Goal: Information Seeking & Learning: Learn about a topic

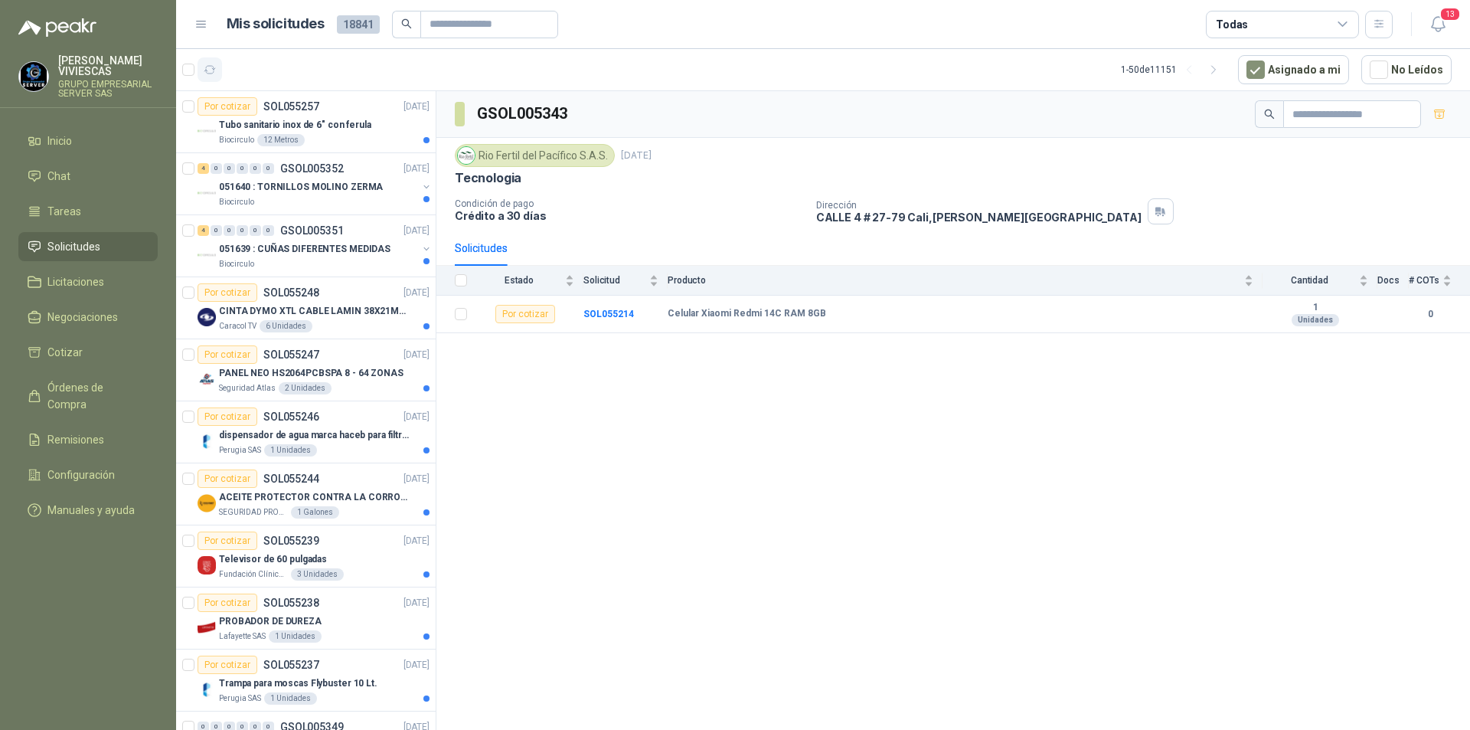
click at [213, 73] on icon "button" at bounding box center [209, 70] width 11 height 8
click at [112, 250] on li "Solicitudes" at bounding box center [88, 246] width 121 height 17
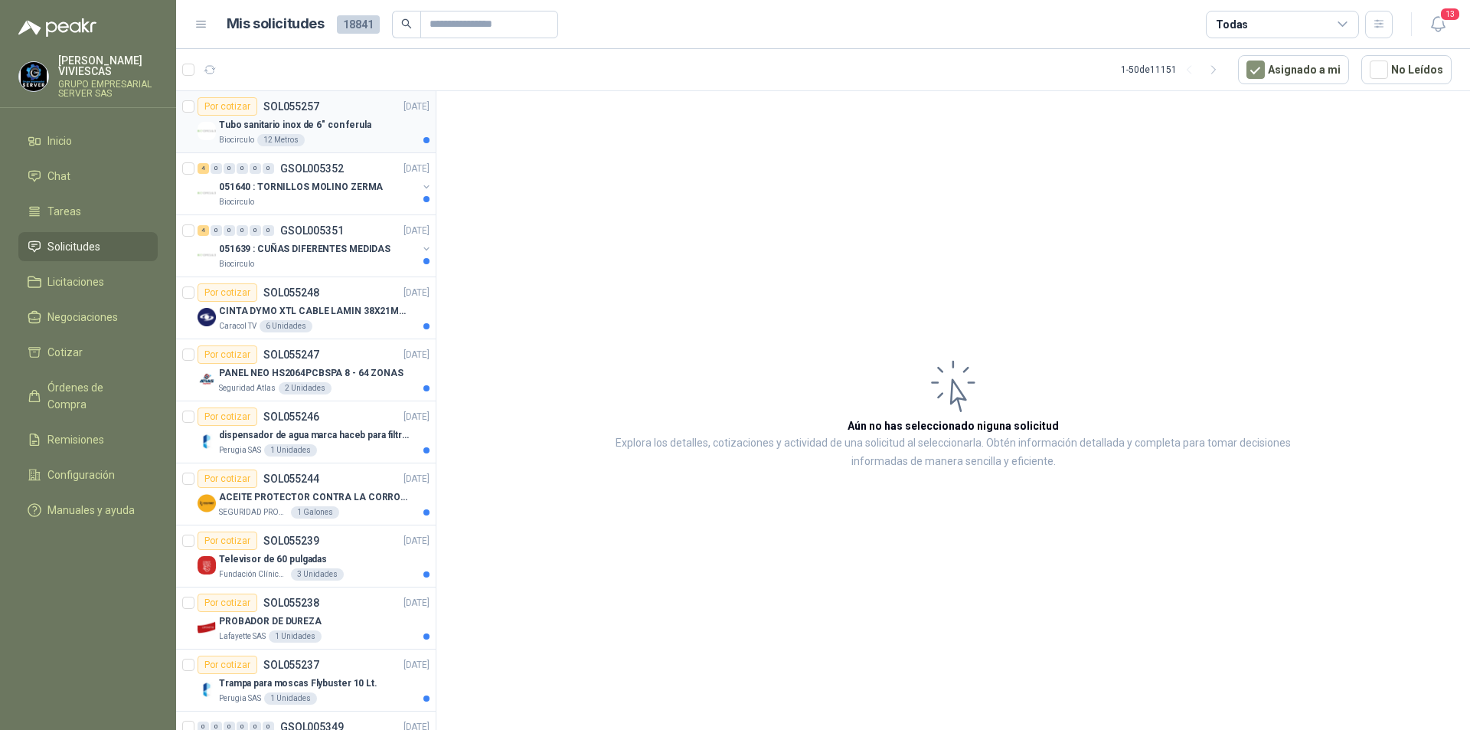
click at [335, 134] on div "Biocirculo 12 Metros" at bounding box center [324, 140] width 211 height 12
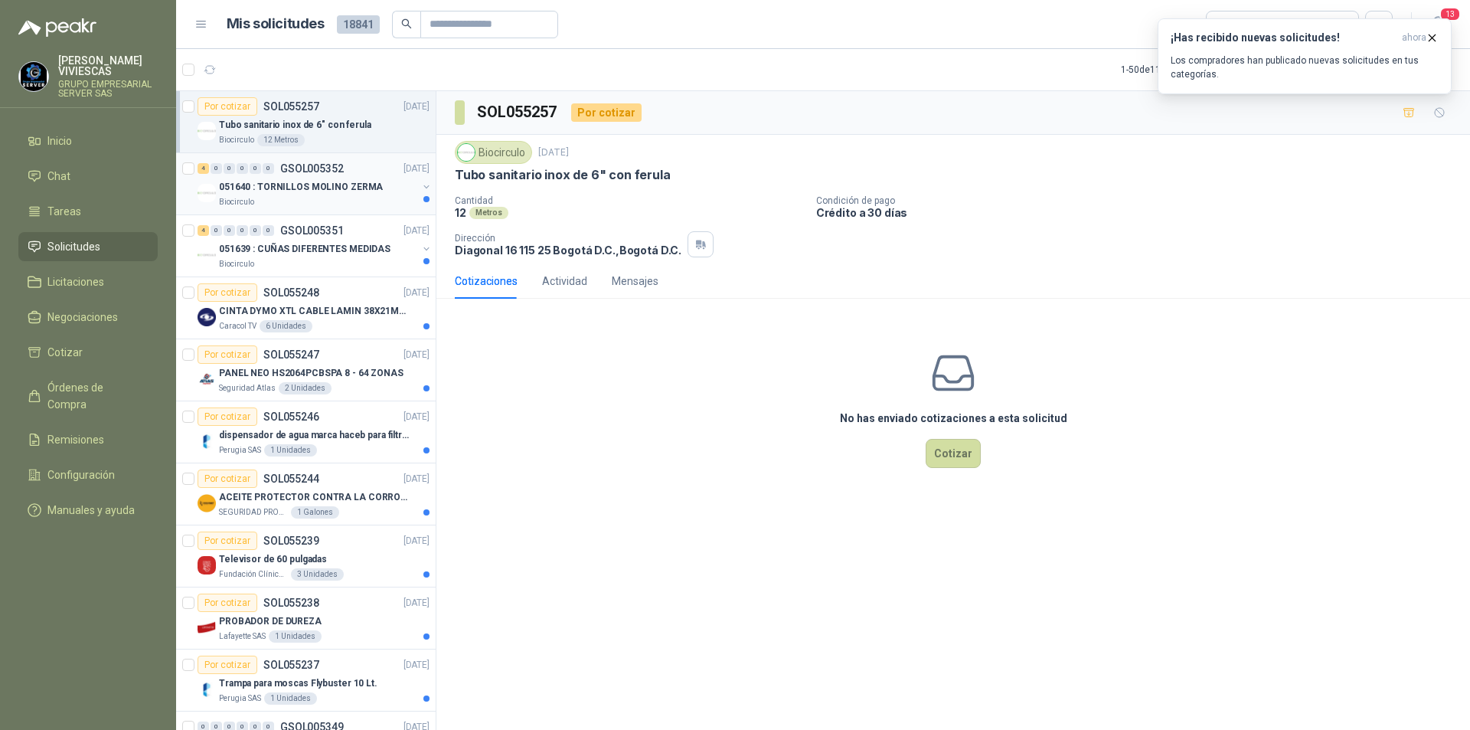
click at [341, 182] on p "051640 : TORNILLOS MOLINO ZERMA" at bounding box center [301, 187] width 164 height 15
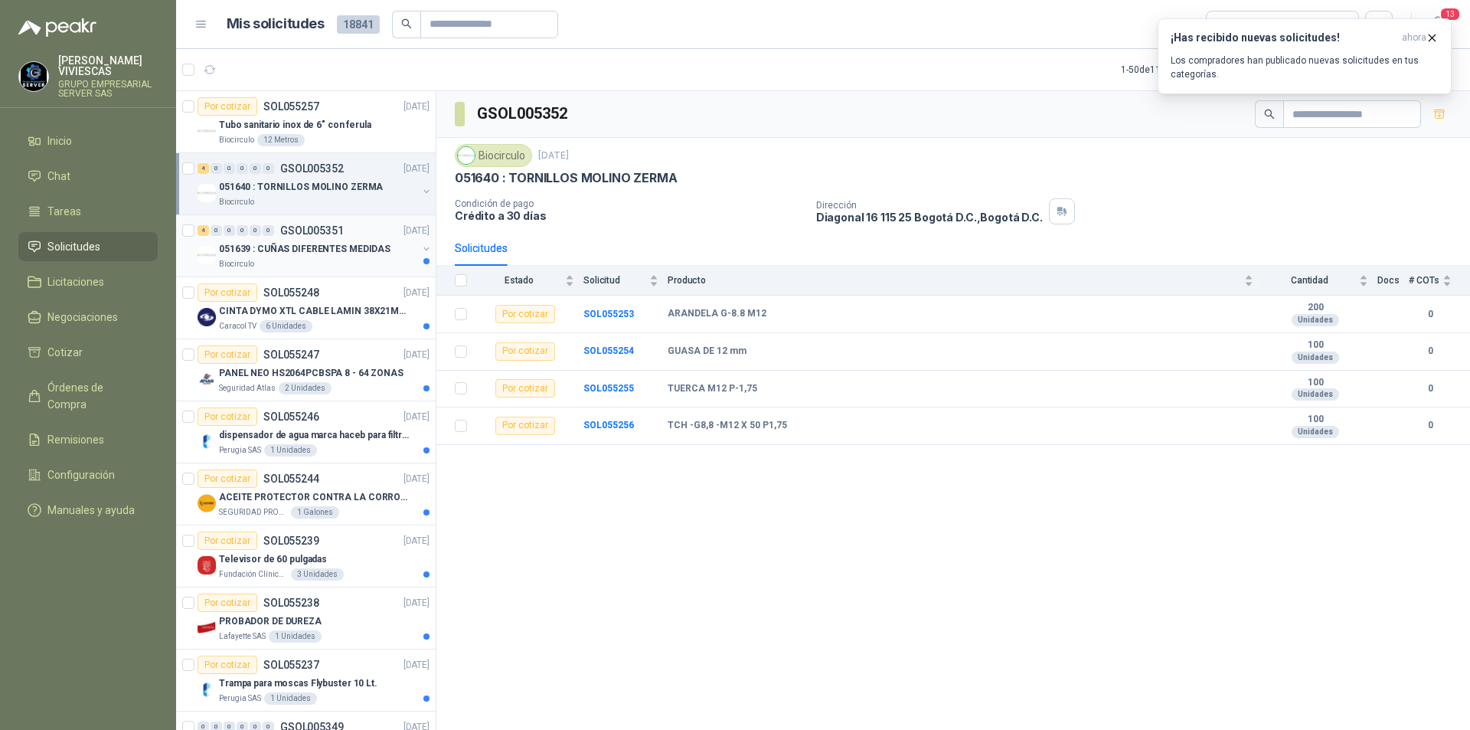
click at [317, 240] on div "051639 : CUÑAS DIFERENTES MEDIDAS" at bounding box center [318, 249] width 198 height 18
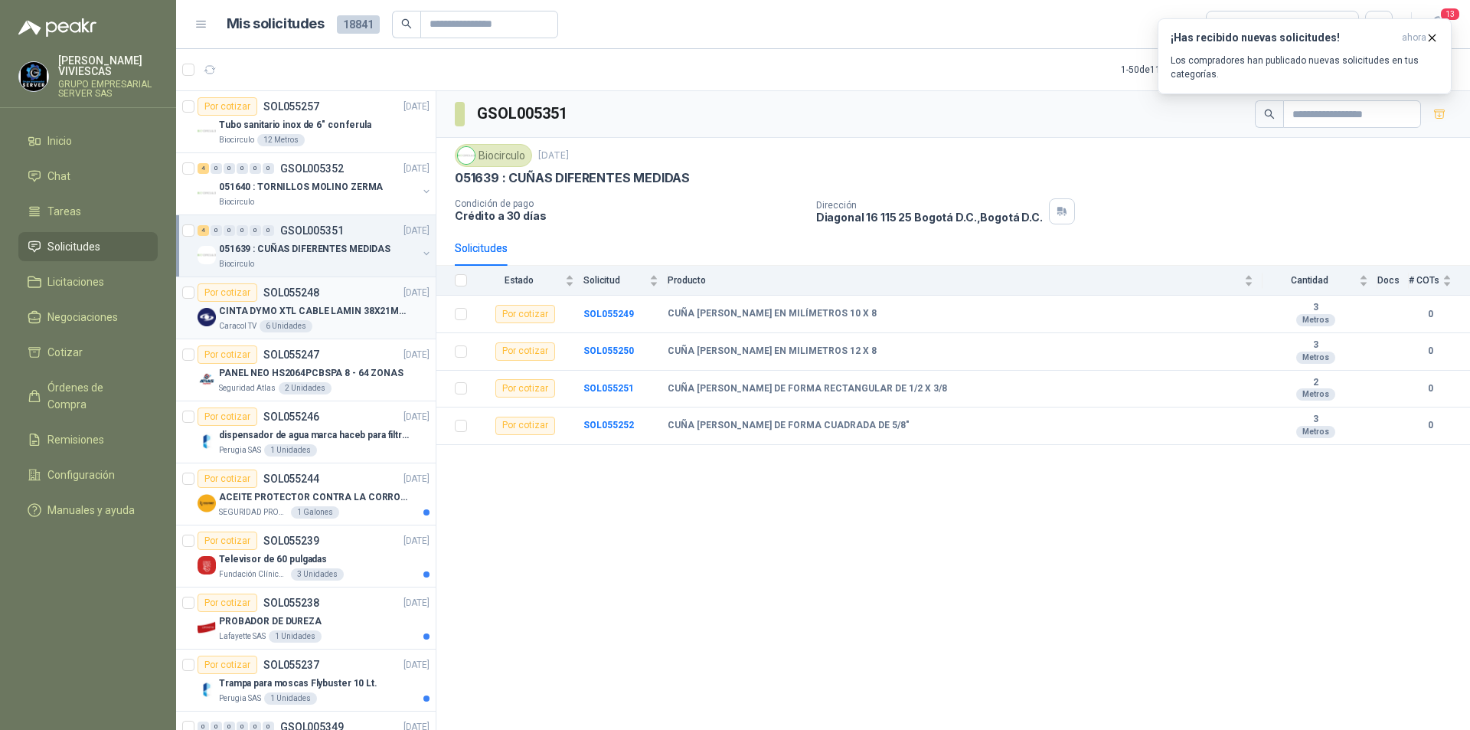
click at [374, 313] on p "CINTA DYMO XTL CABLE LAMIN 38X21MMBLANCO" at bounding box center [314, 311] width 191 height 15
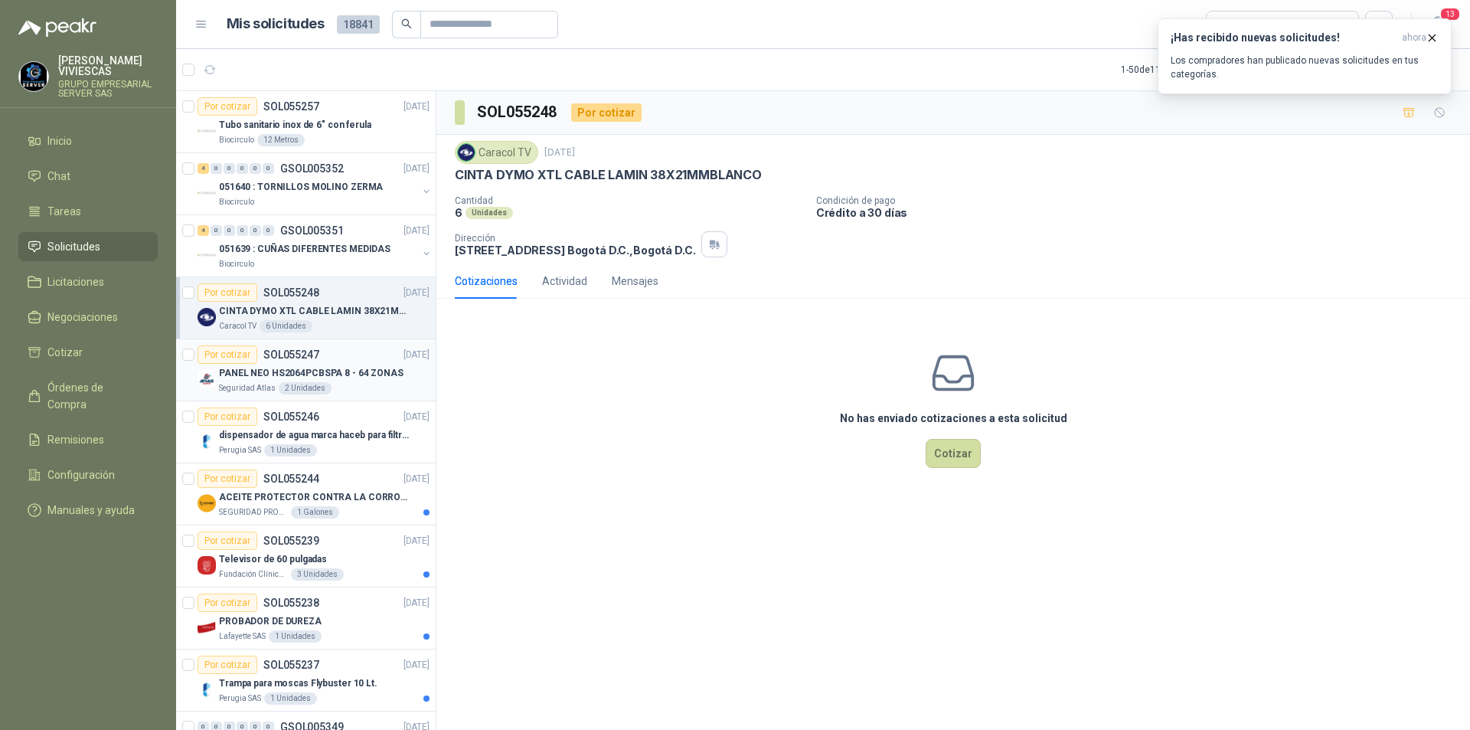
click at [373, 371] on p "PANEL NEO HS2064PCBSPA 8 - 64 ZONAS" at bounding box center [311, 373] width 184 height 15
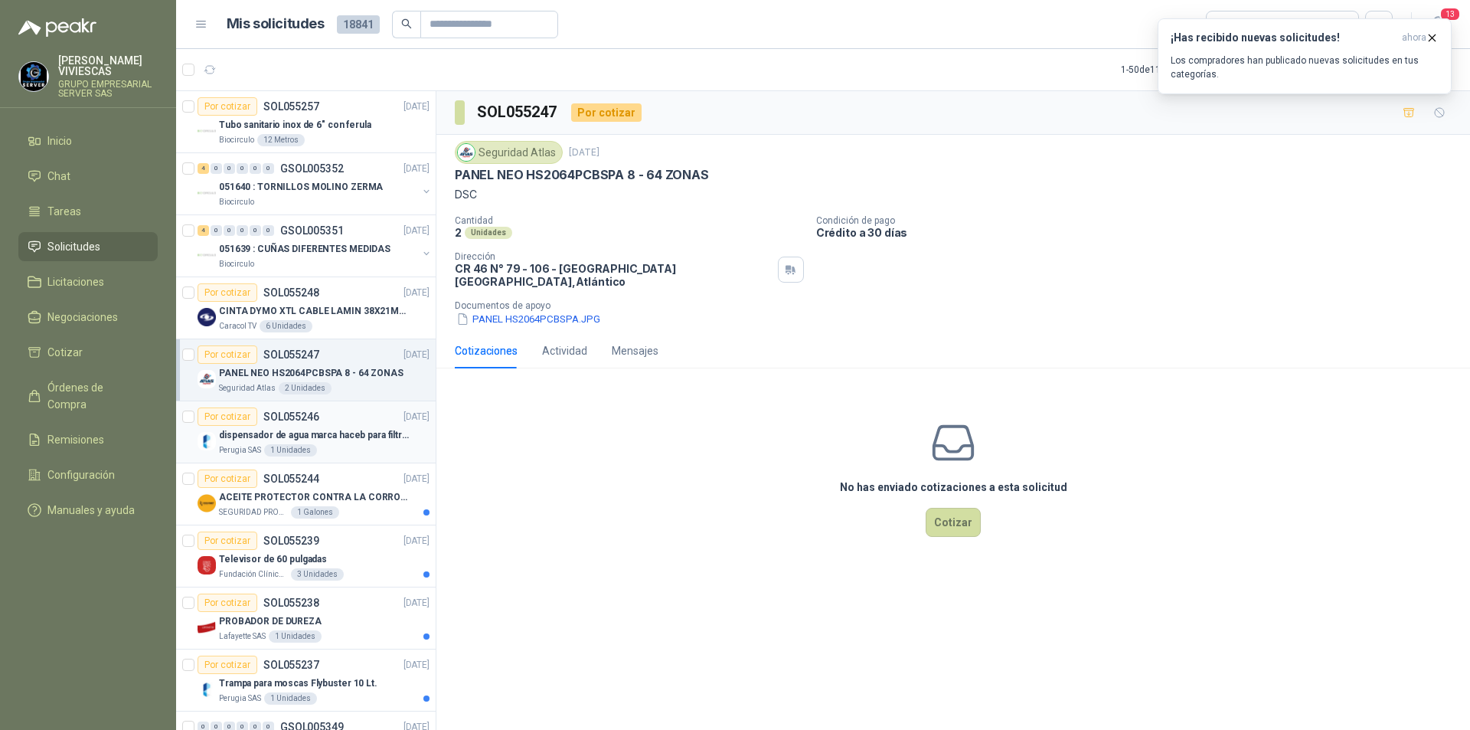
click at [317, 428] on p "dispensador de agua marca haceb para filtros Nikkei" at bounding box center [314, 435] width 191 height 15
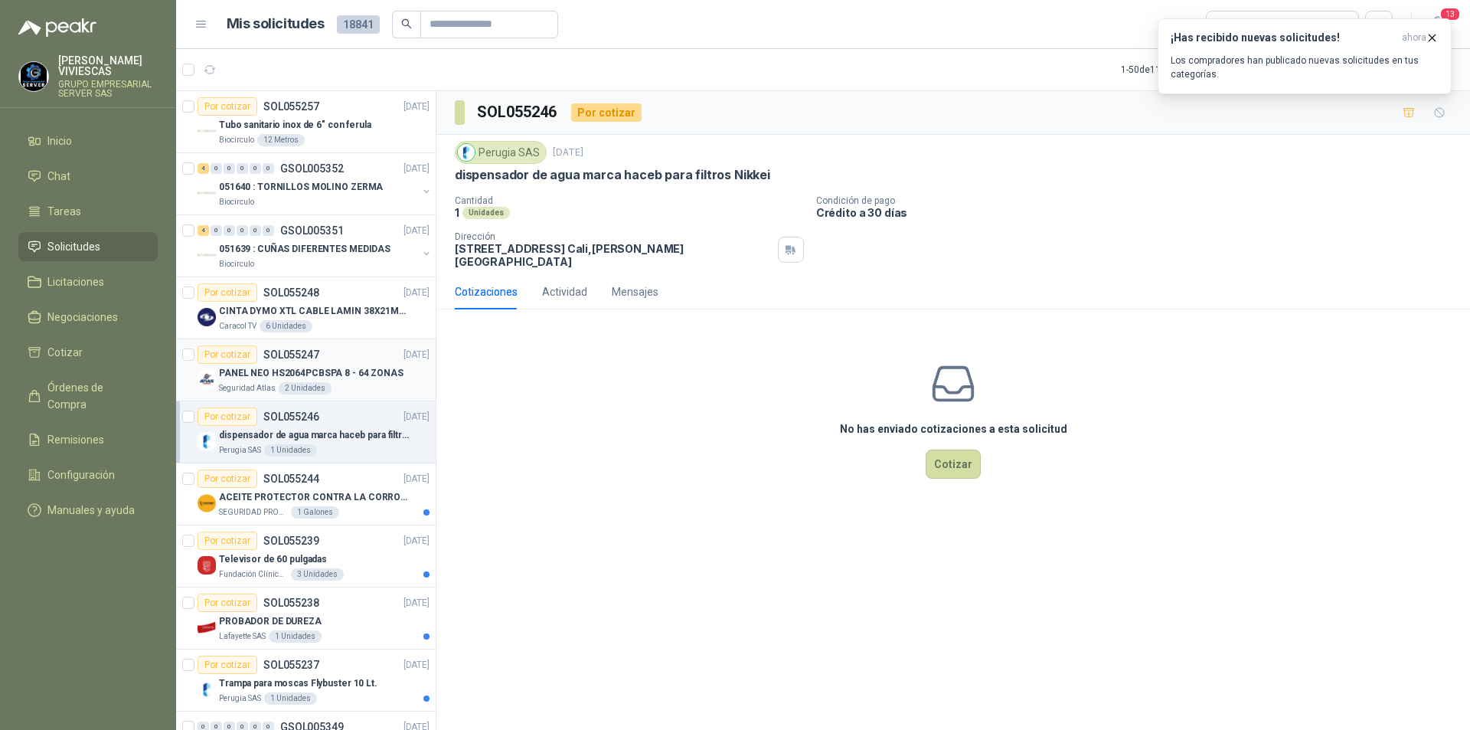
scroll to position [77, 0]
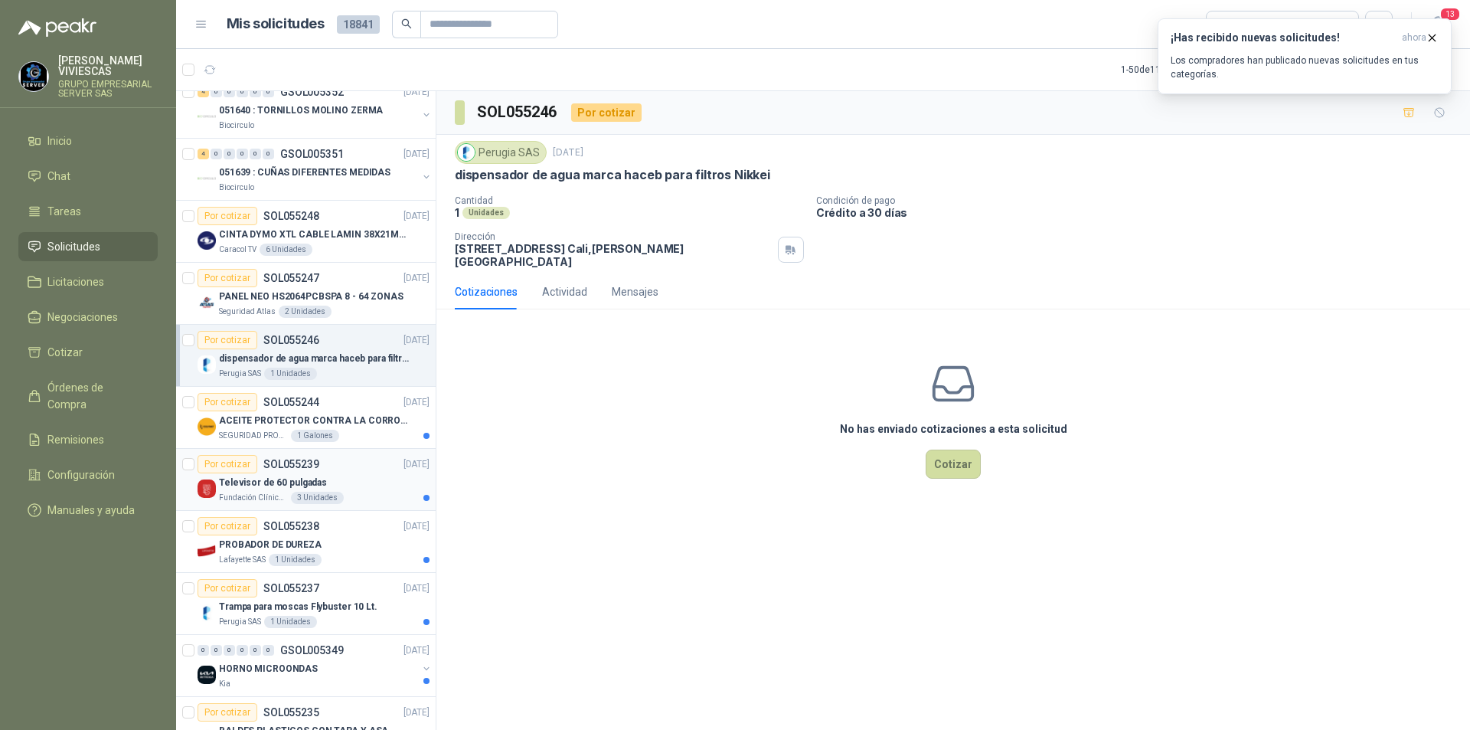
click at [381, 479] on div "Televisor de 60 pulgadas" at bounding box center [324, 482] width 211 height 18
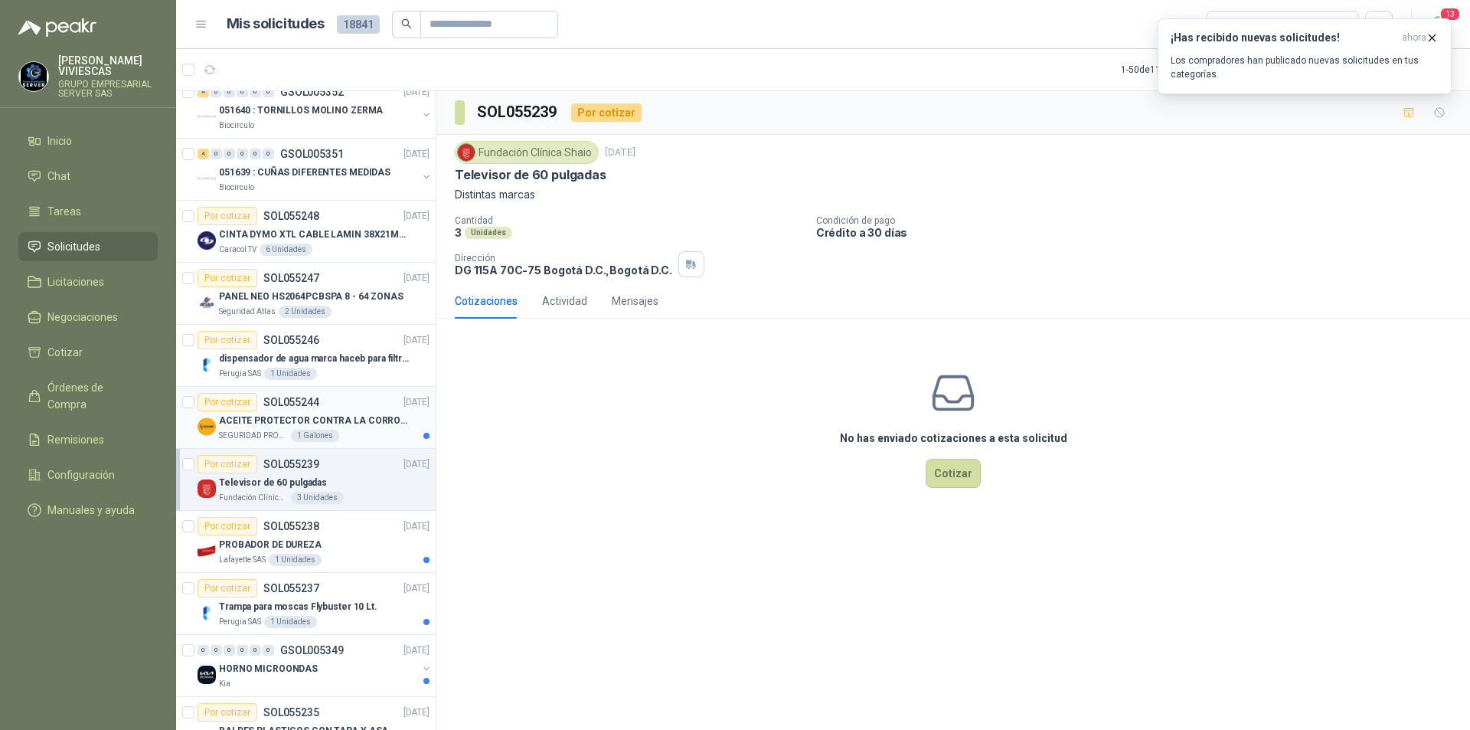
scroll to position [230, 0]
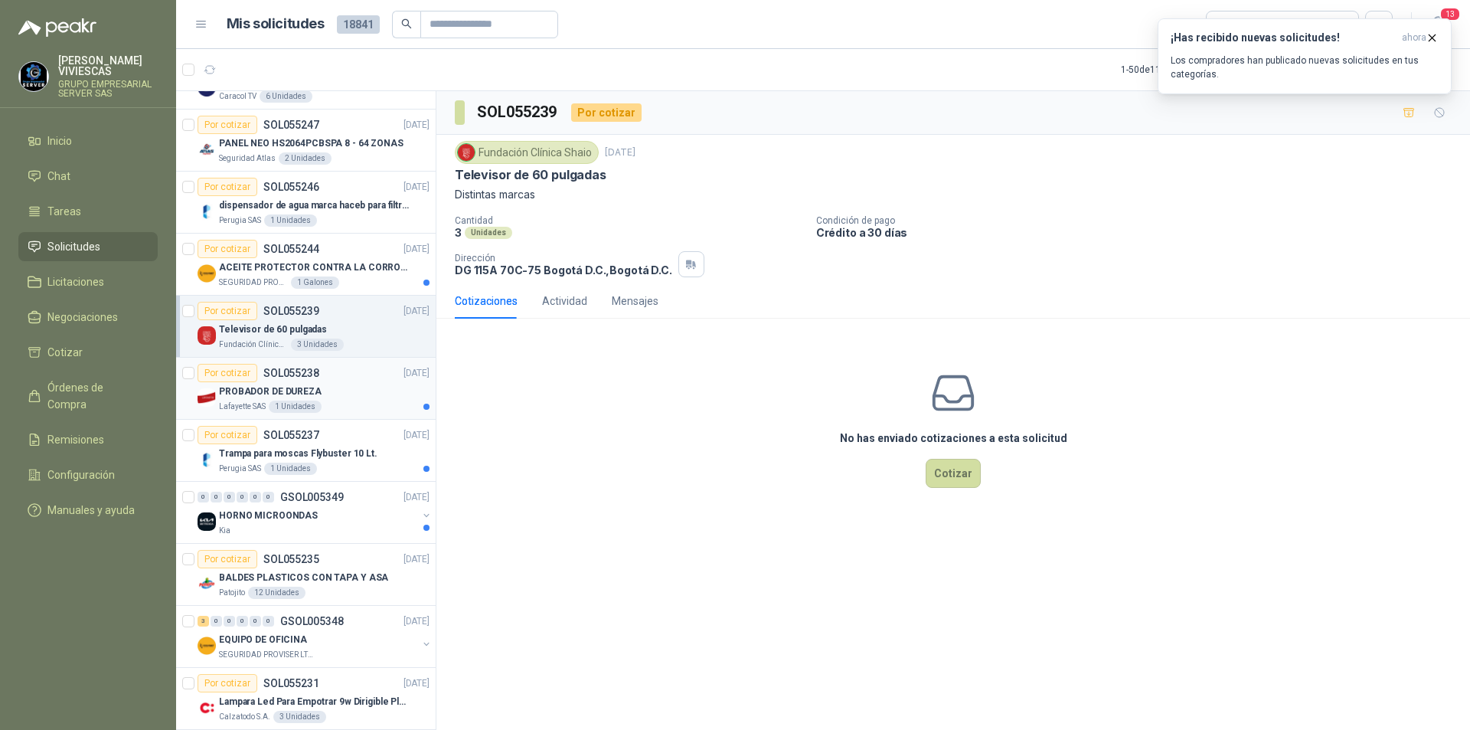
click at [335, 376] on div "Por cotizar SOL055238 [DATE]" at bounding box center [314, 373] width 232 height 18
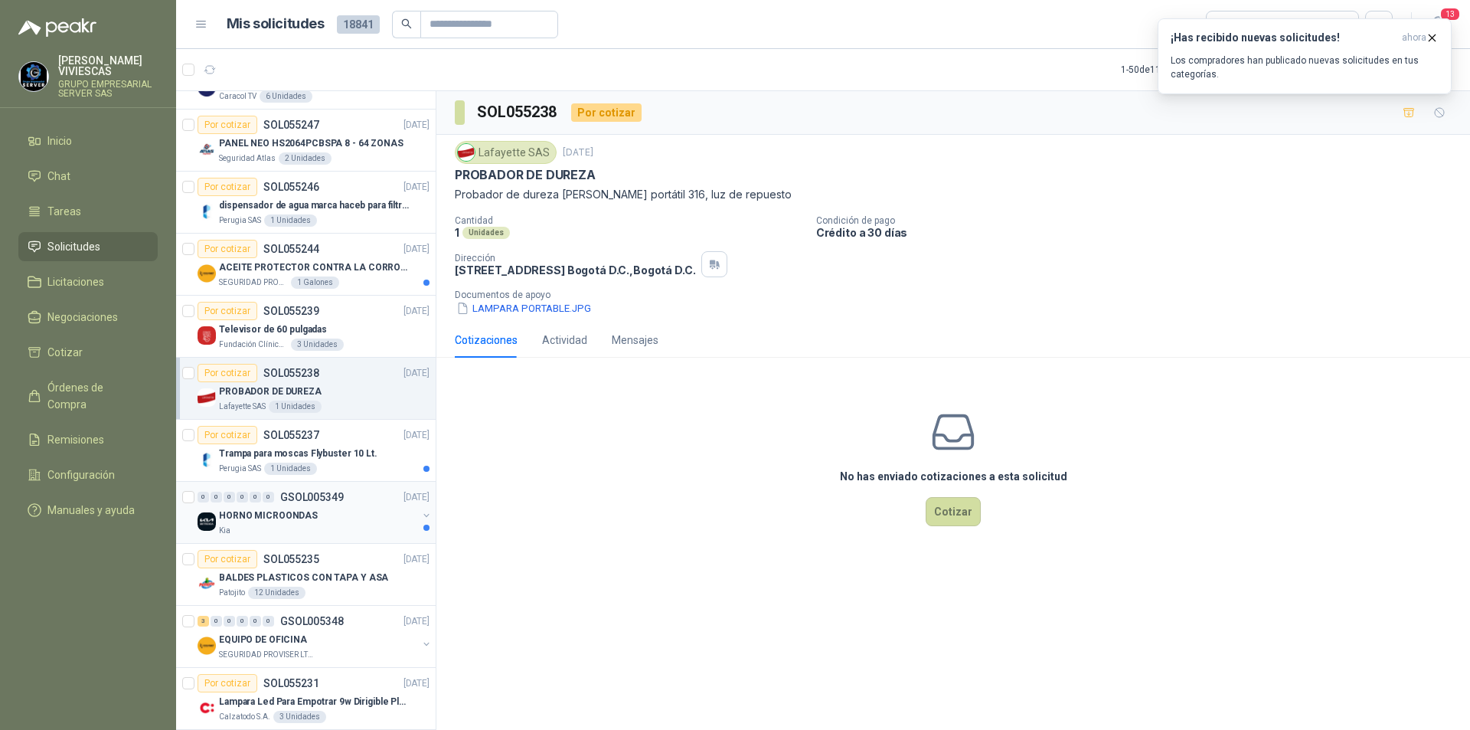
scroll to position [459, 0]
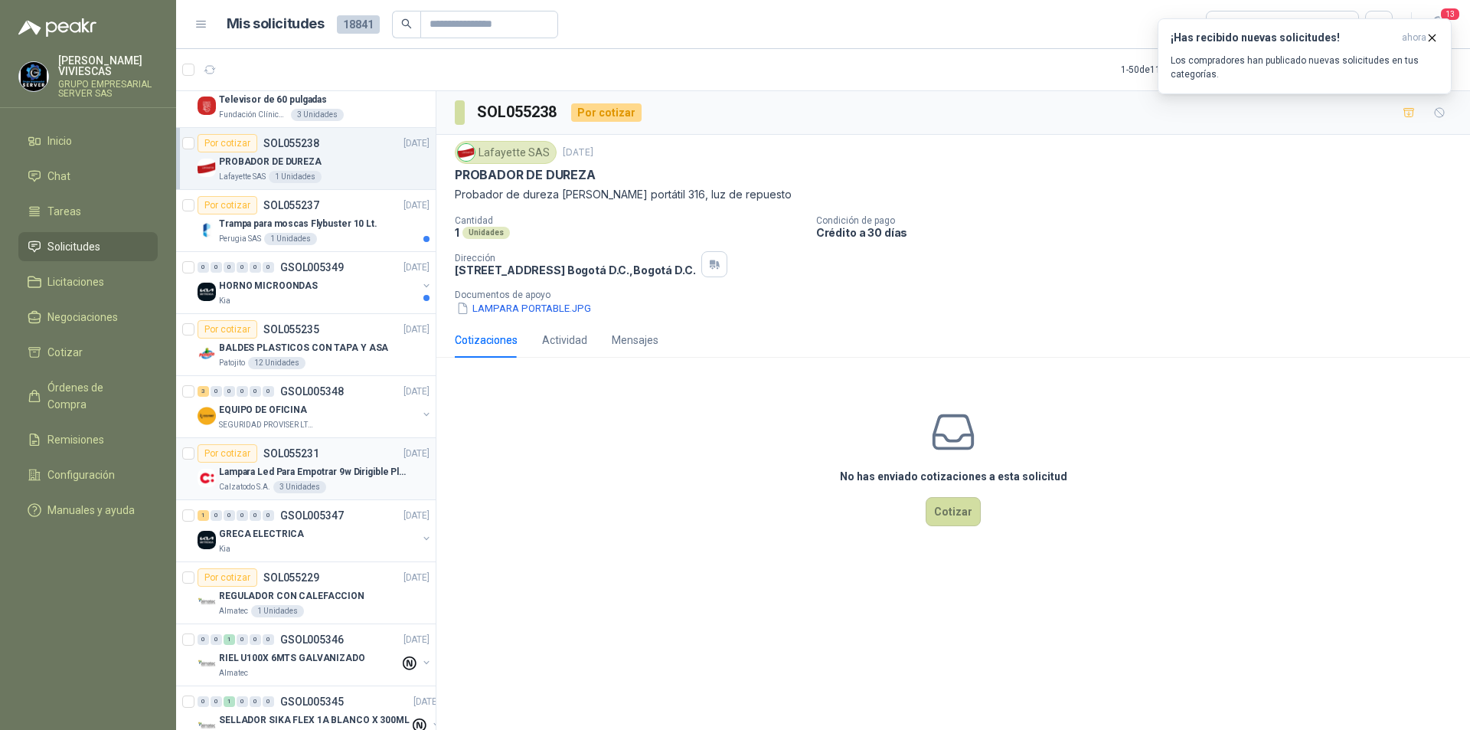
click at [364, 452] on div "Por cotizar SOL055231 [DATE]" at bounding box center [314, 453] width 232 height 18
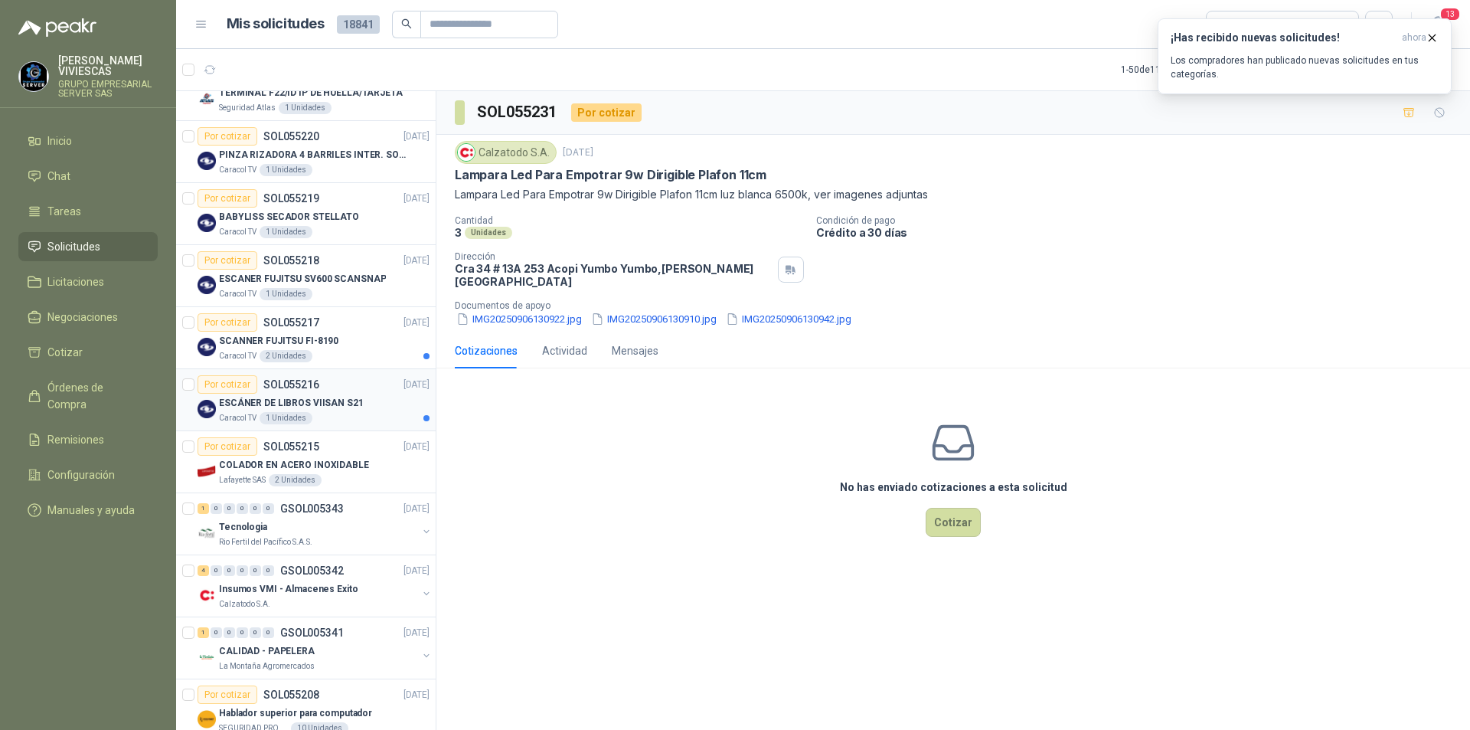
scroll to position [1225, 0]
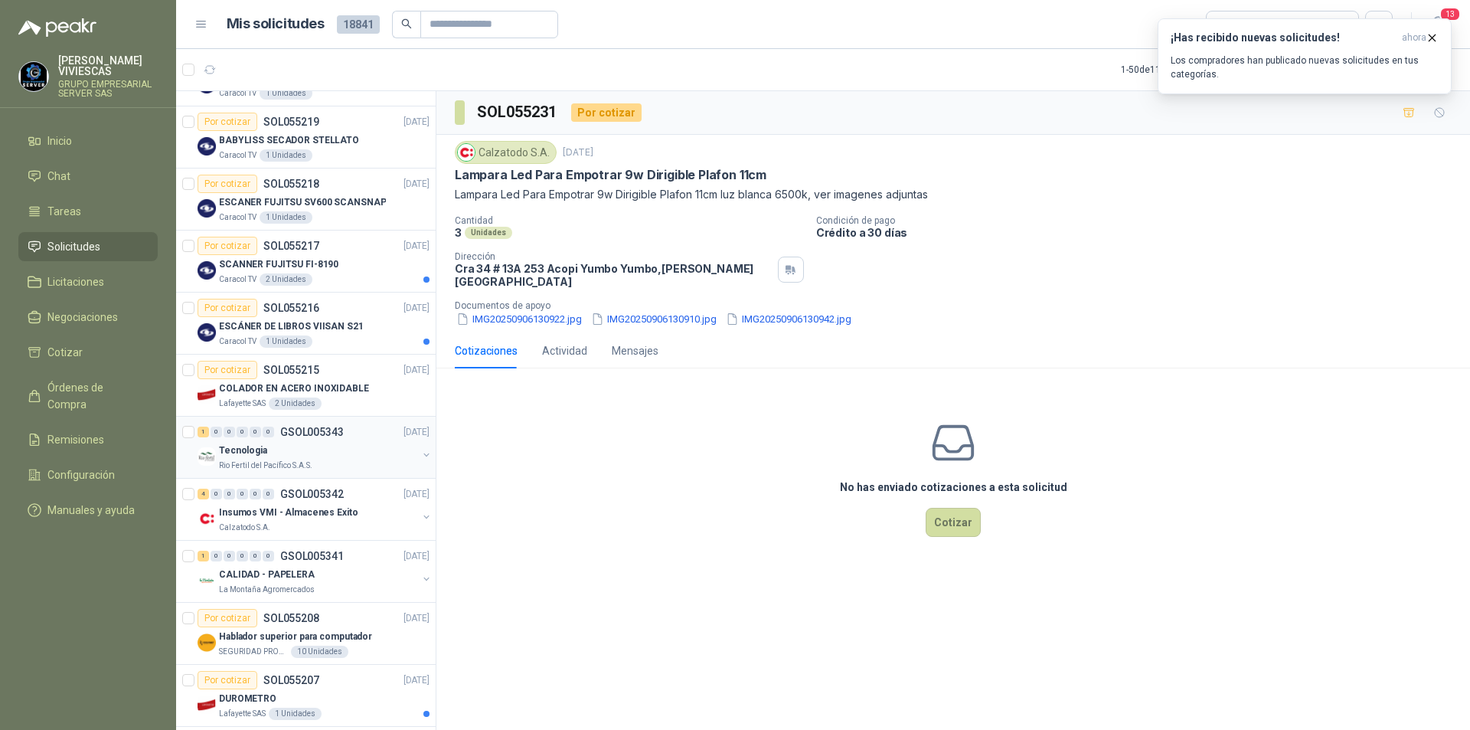
click at [358, 438] on div "1 0 0 0 0 0 GSOL005343 [DATE]" at bounding box center [315, 432] width 235 height 18
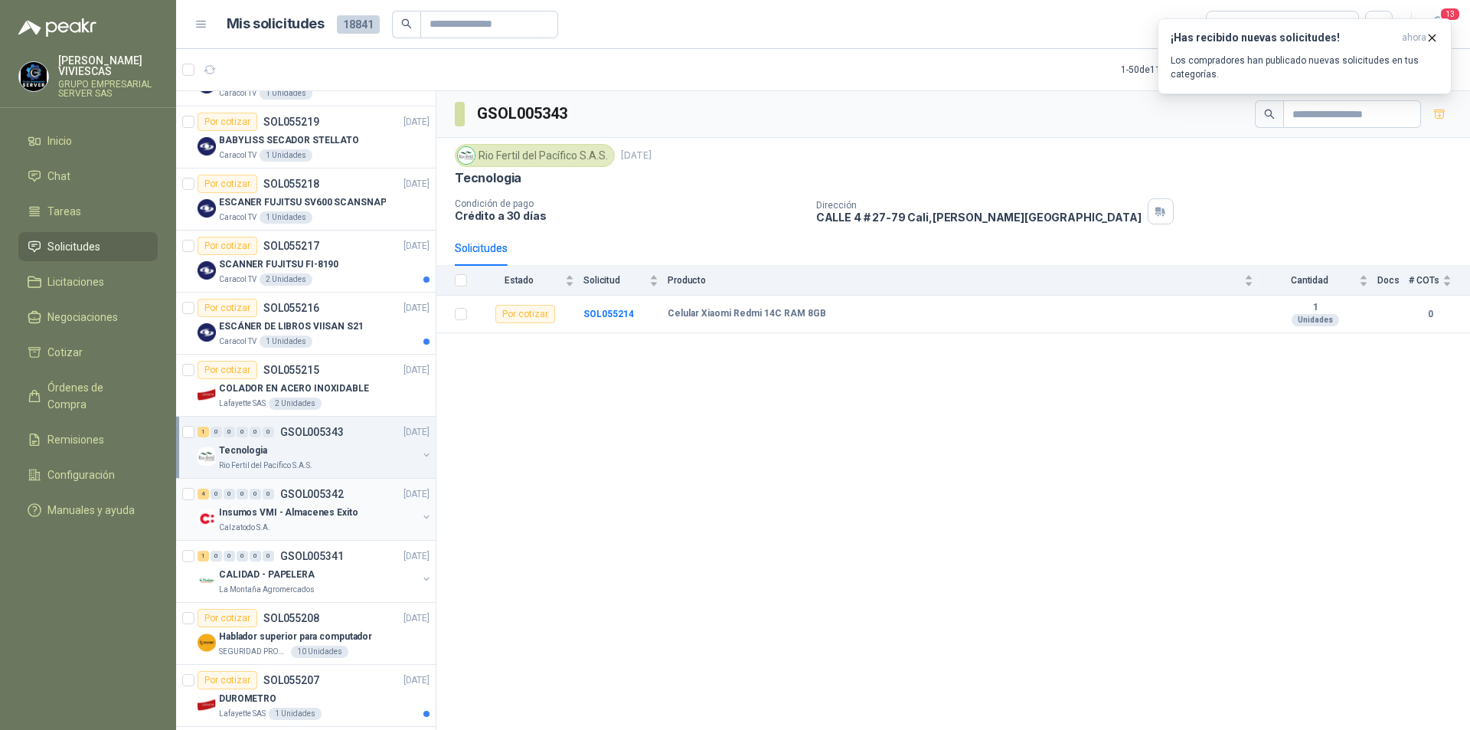
click at [354, 504] on div "Insumos VMI - Almacenes Exito" at bounding box center [318, 512] width 198 height 18
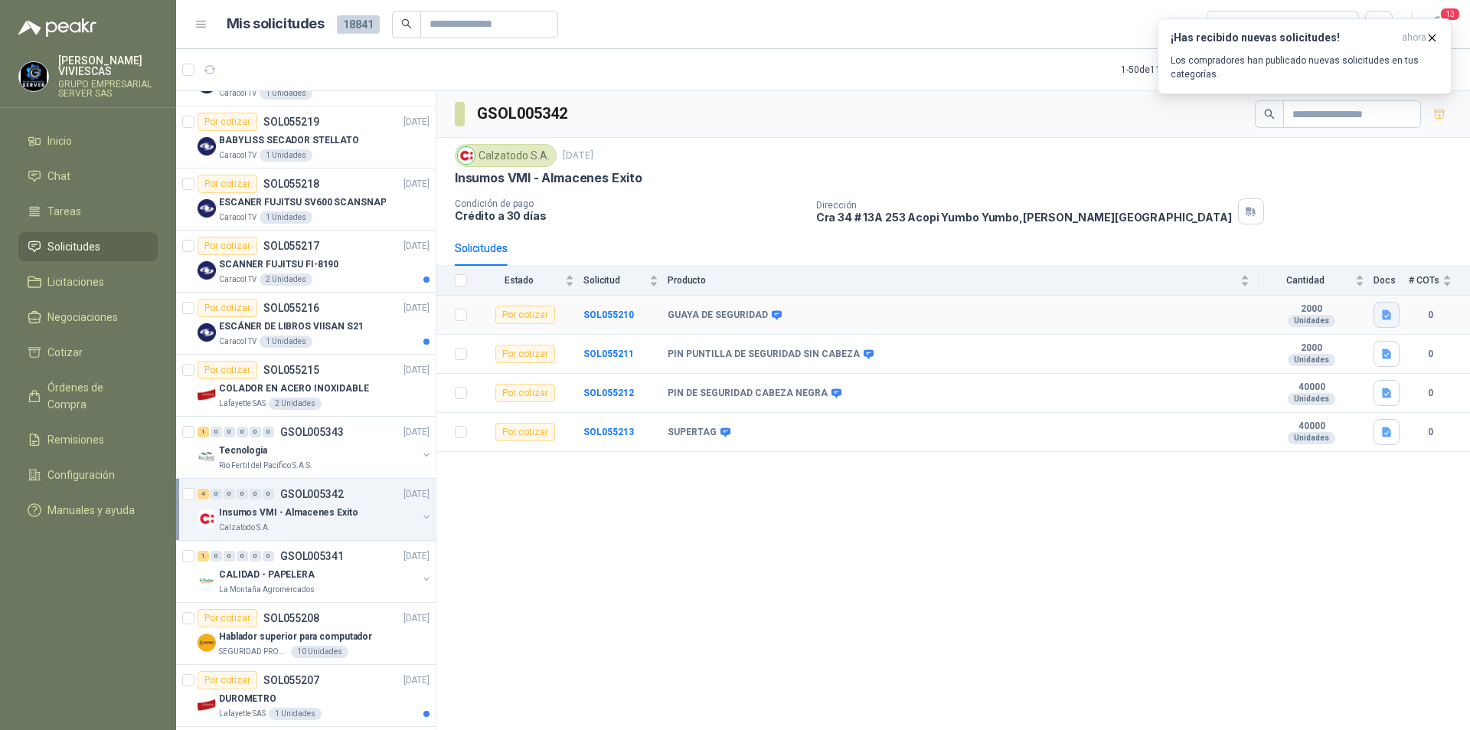
click at [1393, 323] on button "button" at bounding box center [1386, 315] width 26 height 26
click at [1293, 285] on button "GUAYA DE SEGURIDAD VMI.jpg" at bounding box center [1310, 281] width 158 height 16
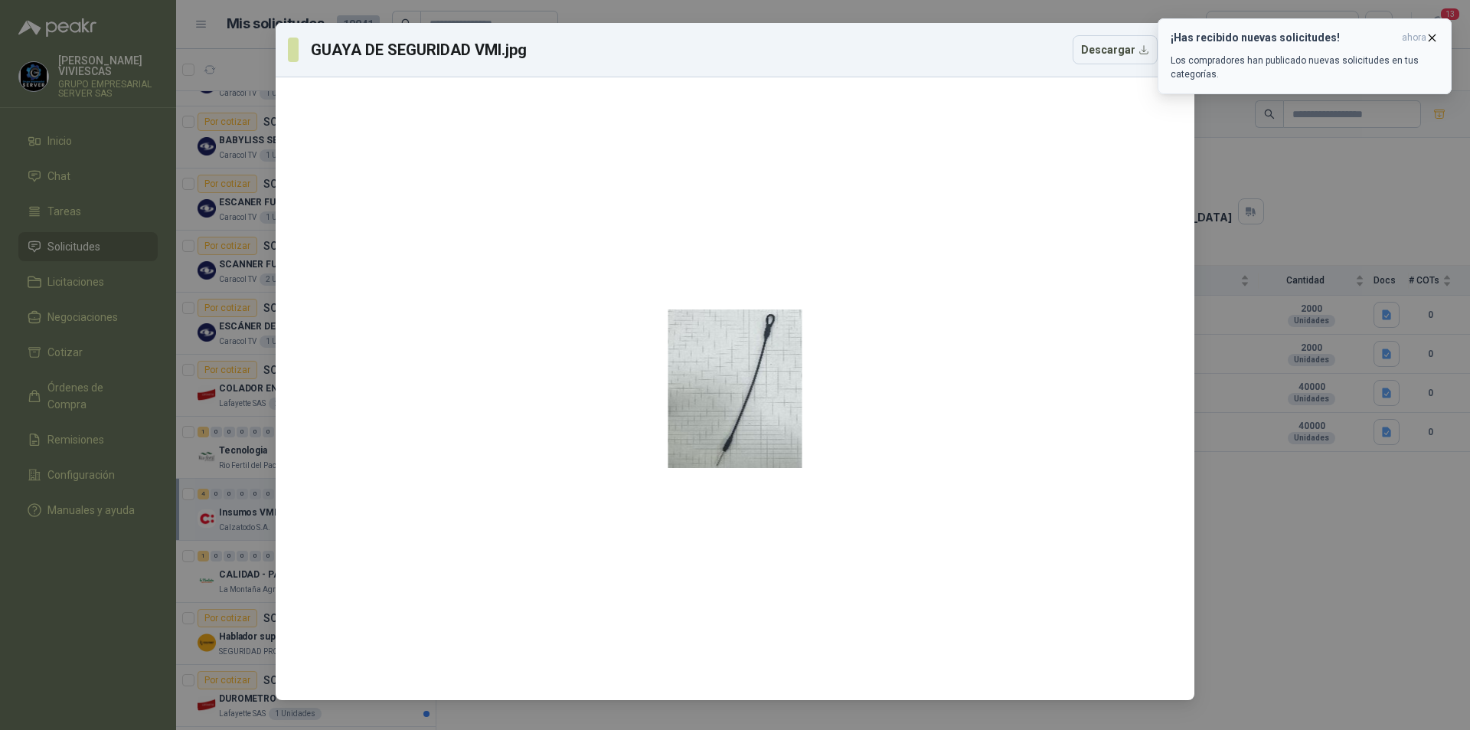
click at [1435, 33] on icon "button" at bounding box center [1431, 37] width 13 height 13
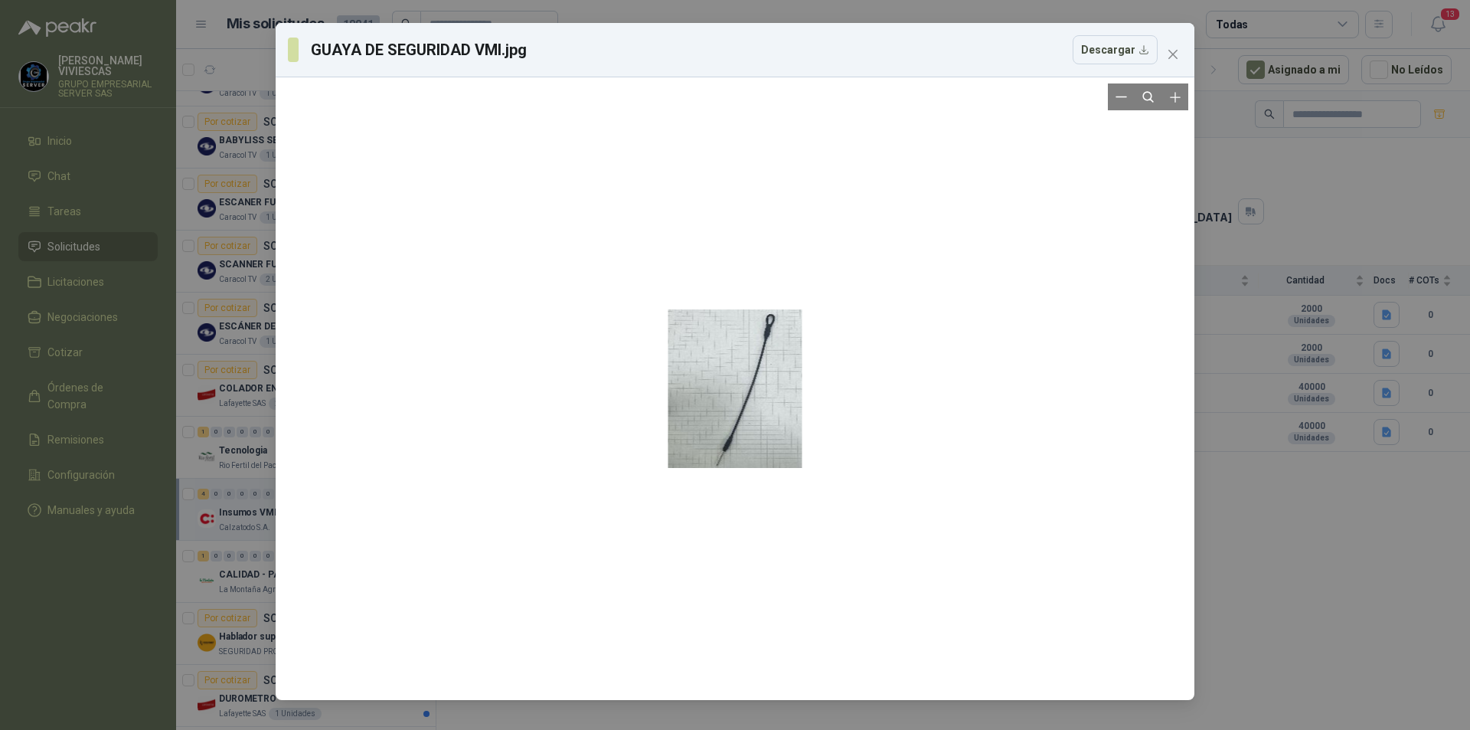
click at [789, 407] on div at bounding box center [735, 388] width 134 height 610
click at [1177, 52] on icon "close" at bounding box center [1173, 54] width 12 height 12
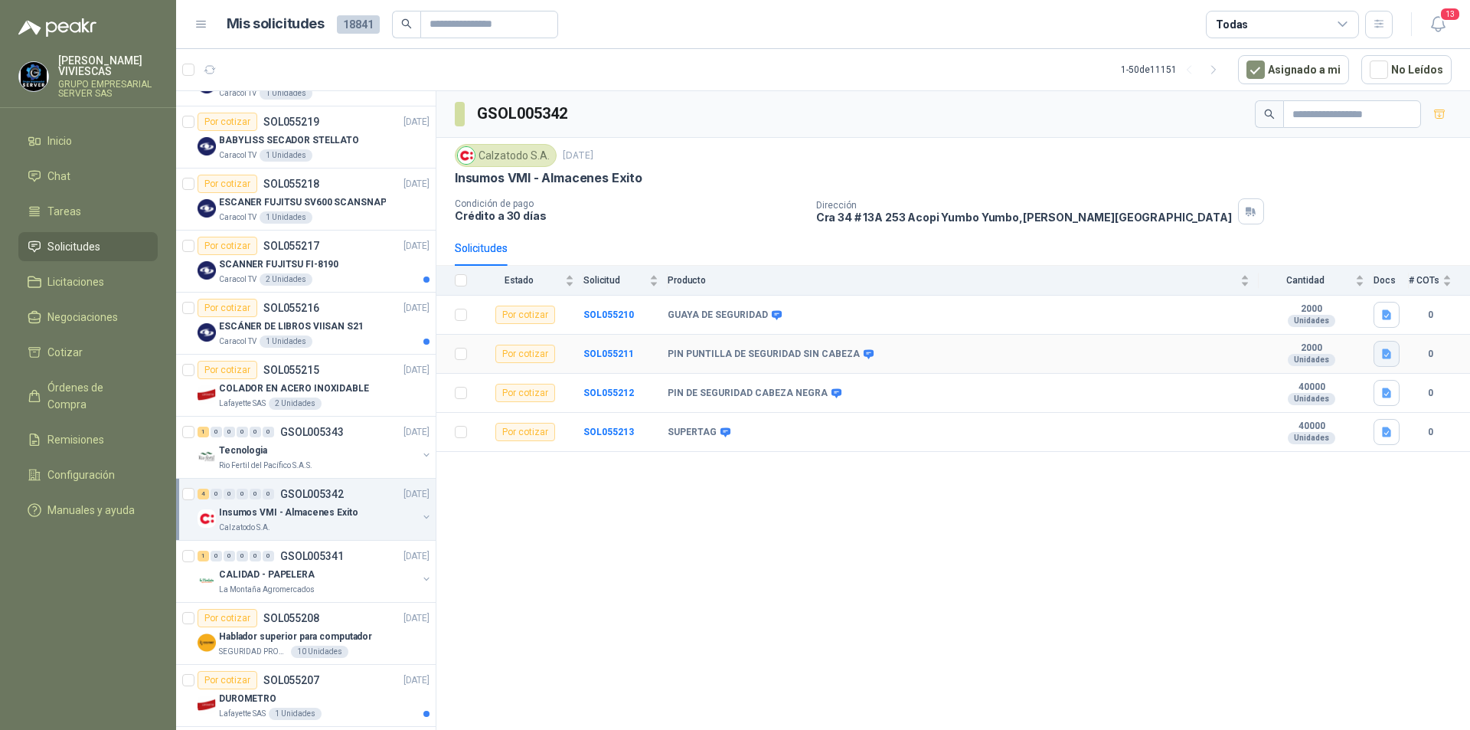
click at [1388, 356] on icon "button" at bounding box center [1386, 354] width 9 height 10
click at [1308, 320] on button "PIN PUNTILLA SIN CABEZA NEGRA.jpg" at bounding box center [1292, 320] width 194 height 16
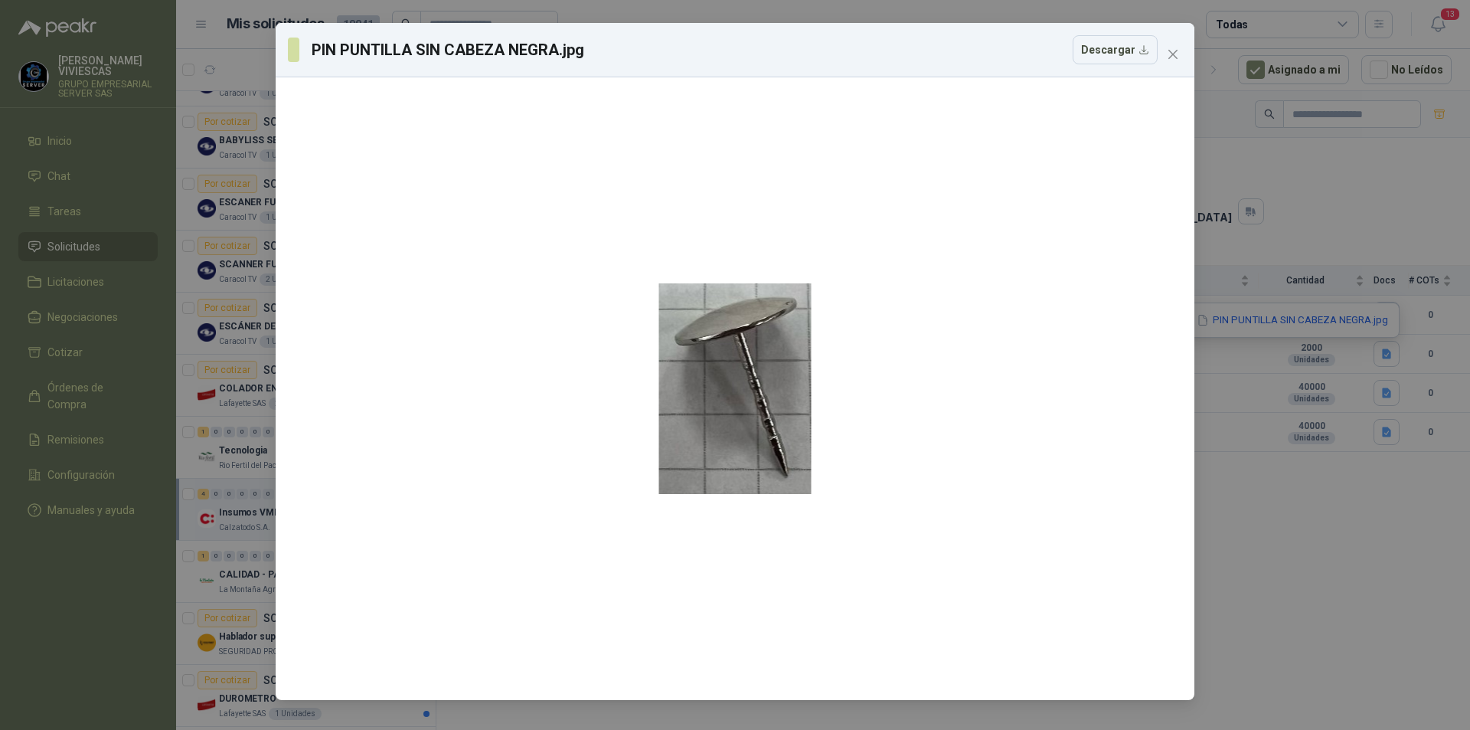
click at [1171, 50] on icon "close" at bounding box center [1173, 54] width 12 height 12
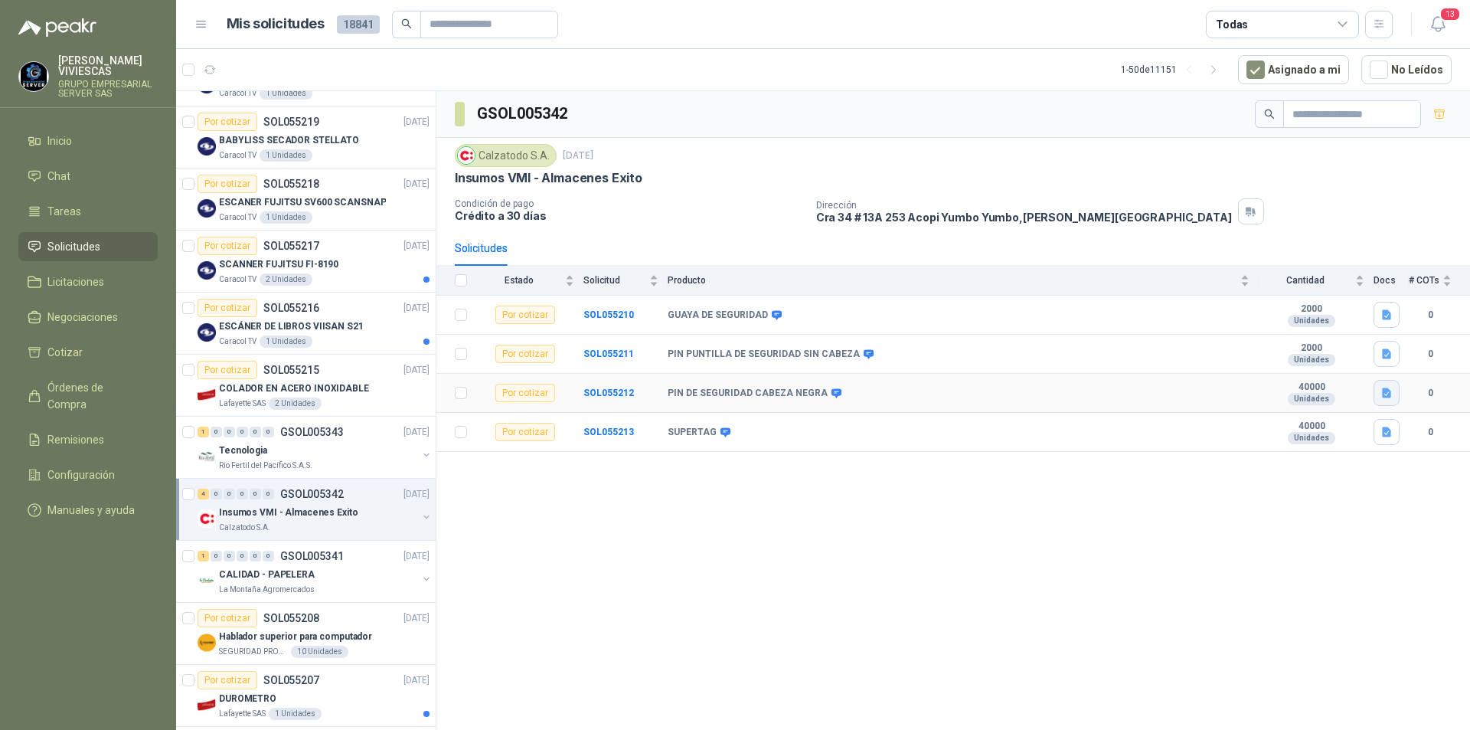
click at [1386, 399] on icon "button" at bounding box center [1386, 393] width 13 height 13
click at [1320, 359] on button "PIN CON CABEZA NEGRA.jpg" at bounding box center [1314, 359] width 151 height 16
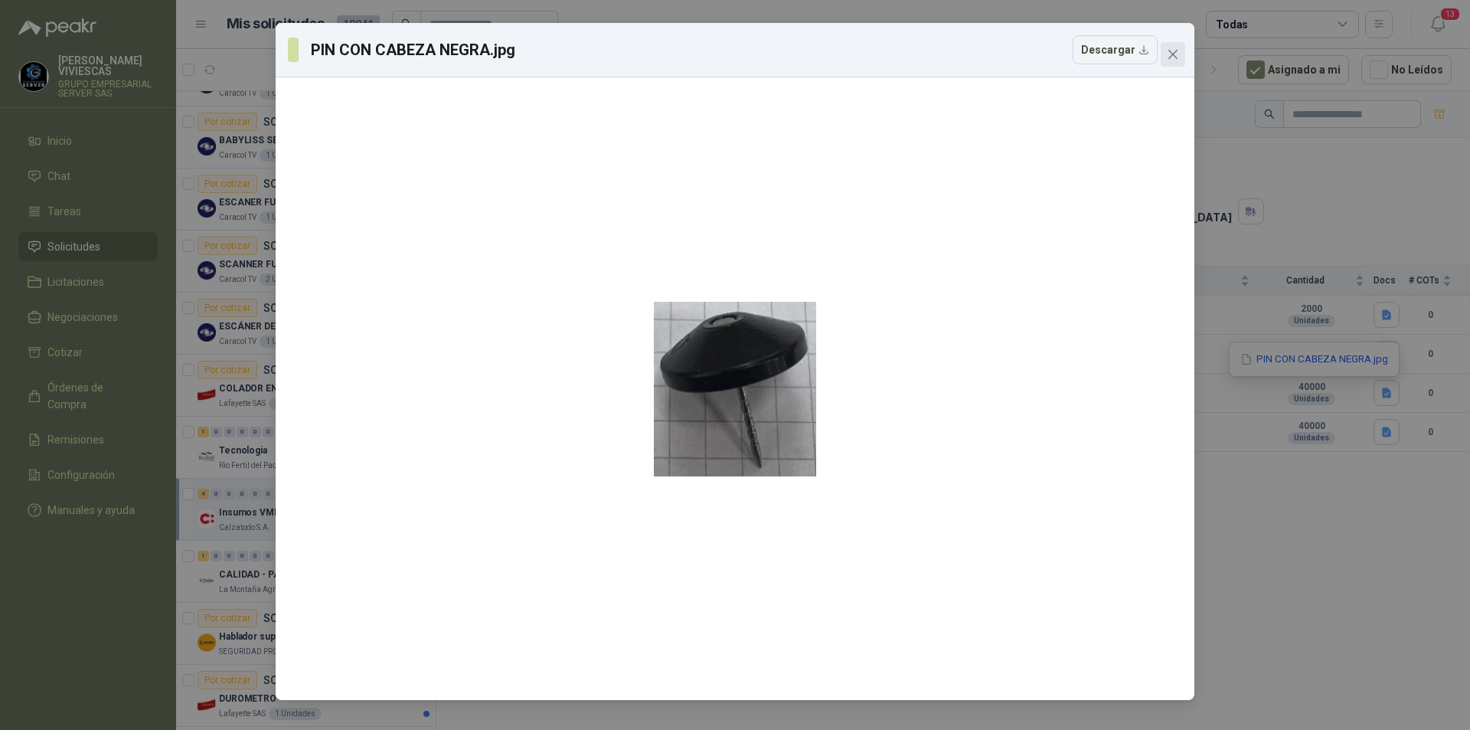
click at [1179, 55] on span "Close" at bounding box center [1173, 54] width 24 height 12
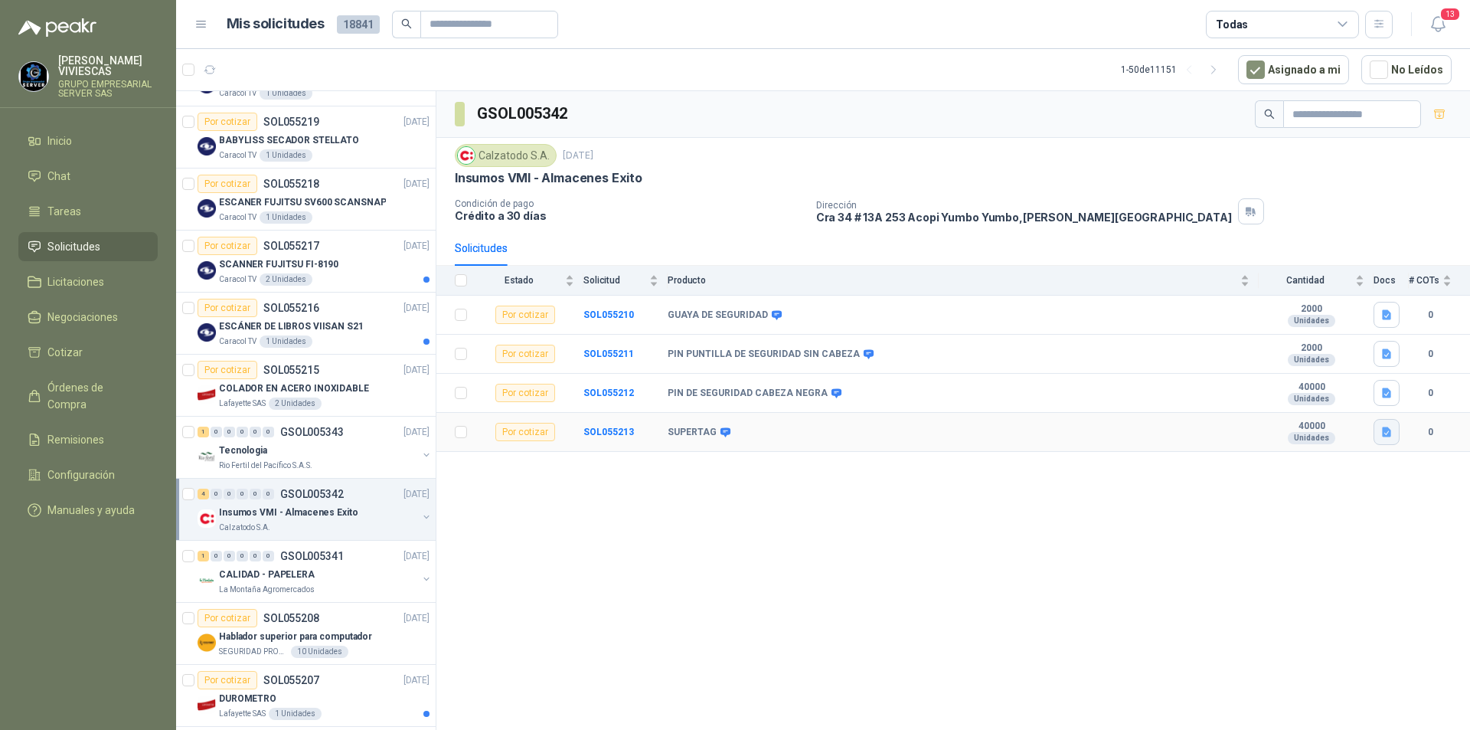
click at [1394, 432] on button "button" at bounding box center [1386, 432] width 26 height 26
click at [1356, 394] on button "SUPERTAG.jpg" at bounding box center [1347, 398] width 86 height 16
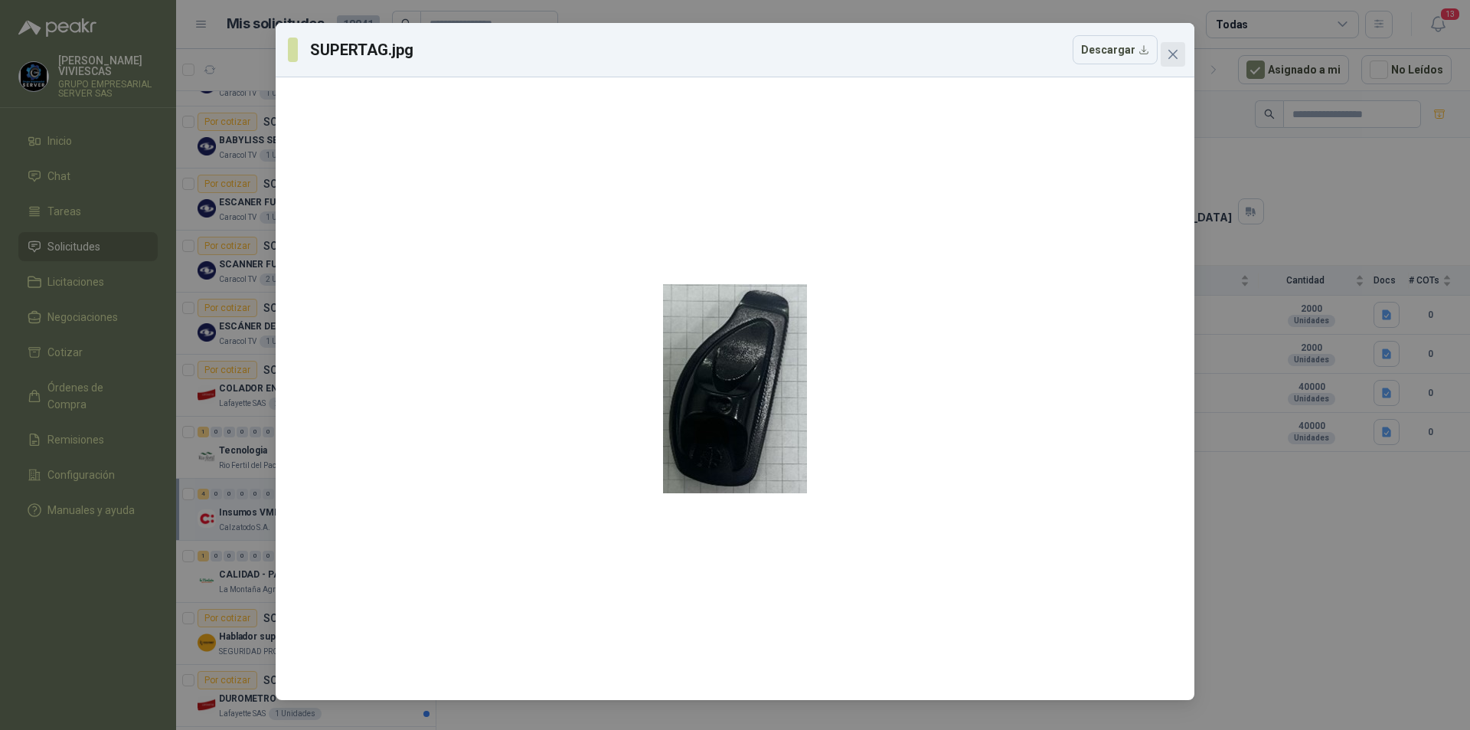
click at [1173, 51] on icon "close" at bounding box center [1173, 54] width 12 height 12
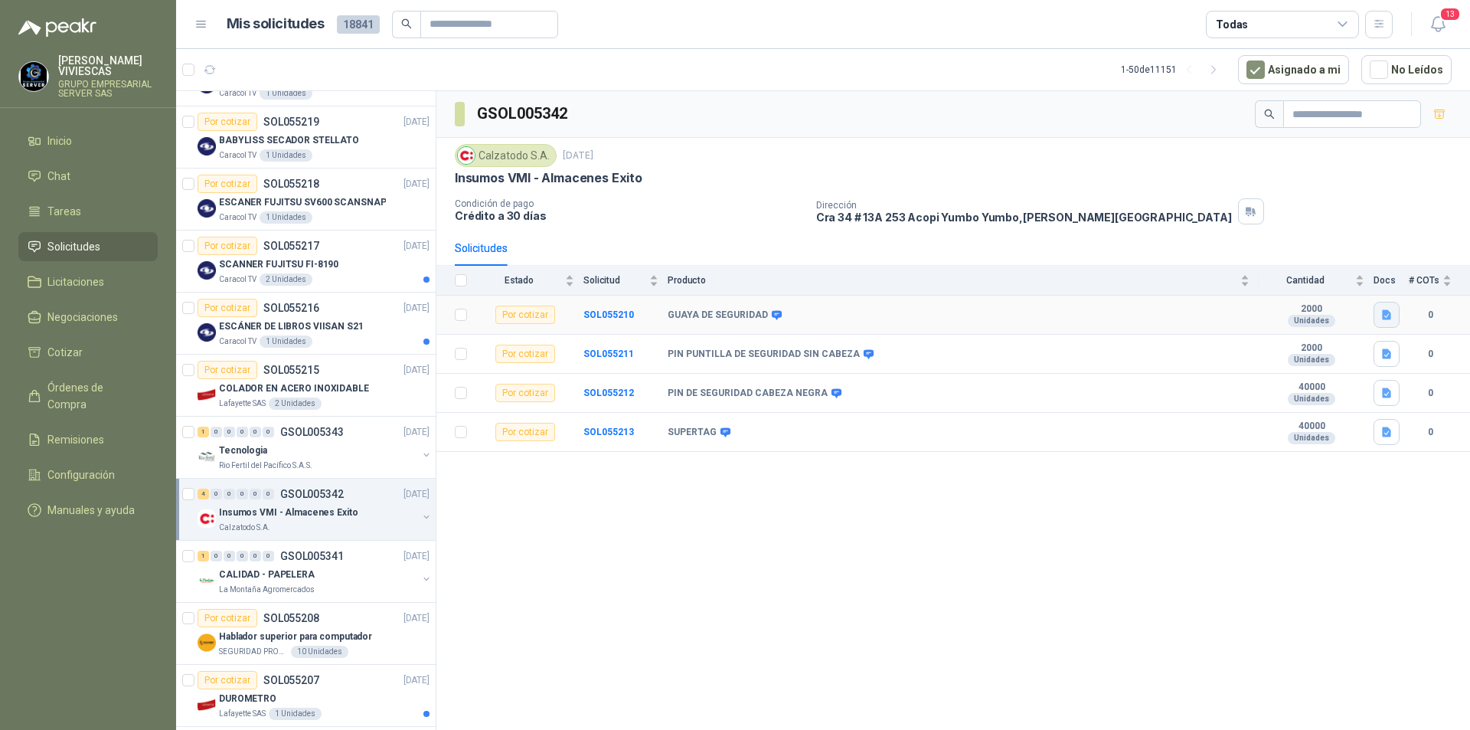
click at [1378, 309] on button "button" at bounding box center [1386, 315] width 26 height 26
click at [1316, 273] on button "GUAYA DE SEGURIDAD VMI.jpg" at bounding box center [1310, 281] width 158 height 16
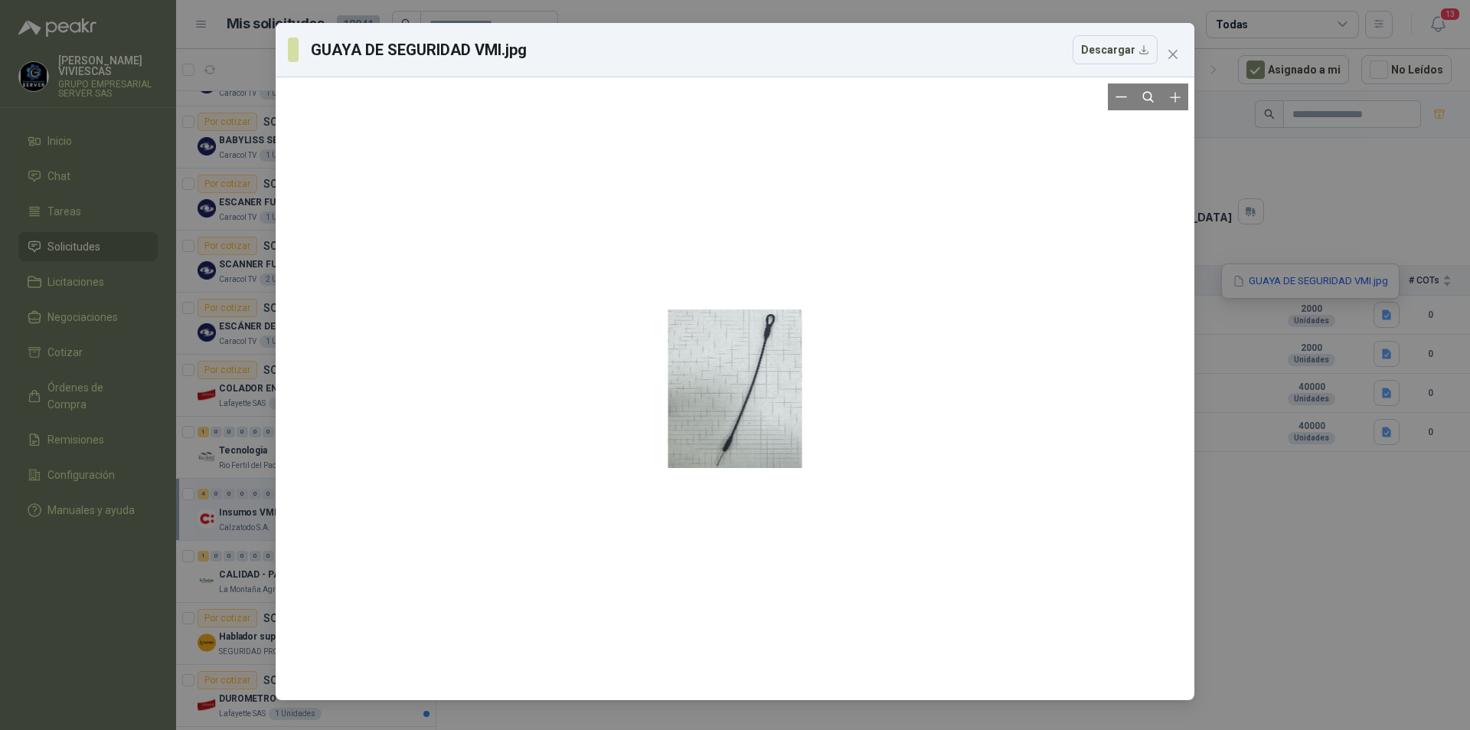
click at [711, 466] on div at bounding box center [735, 388] width 134 height 610
click at [1184, 98] on button "Zoom in" at bounding box center [1174, 96] width 27 height 27
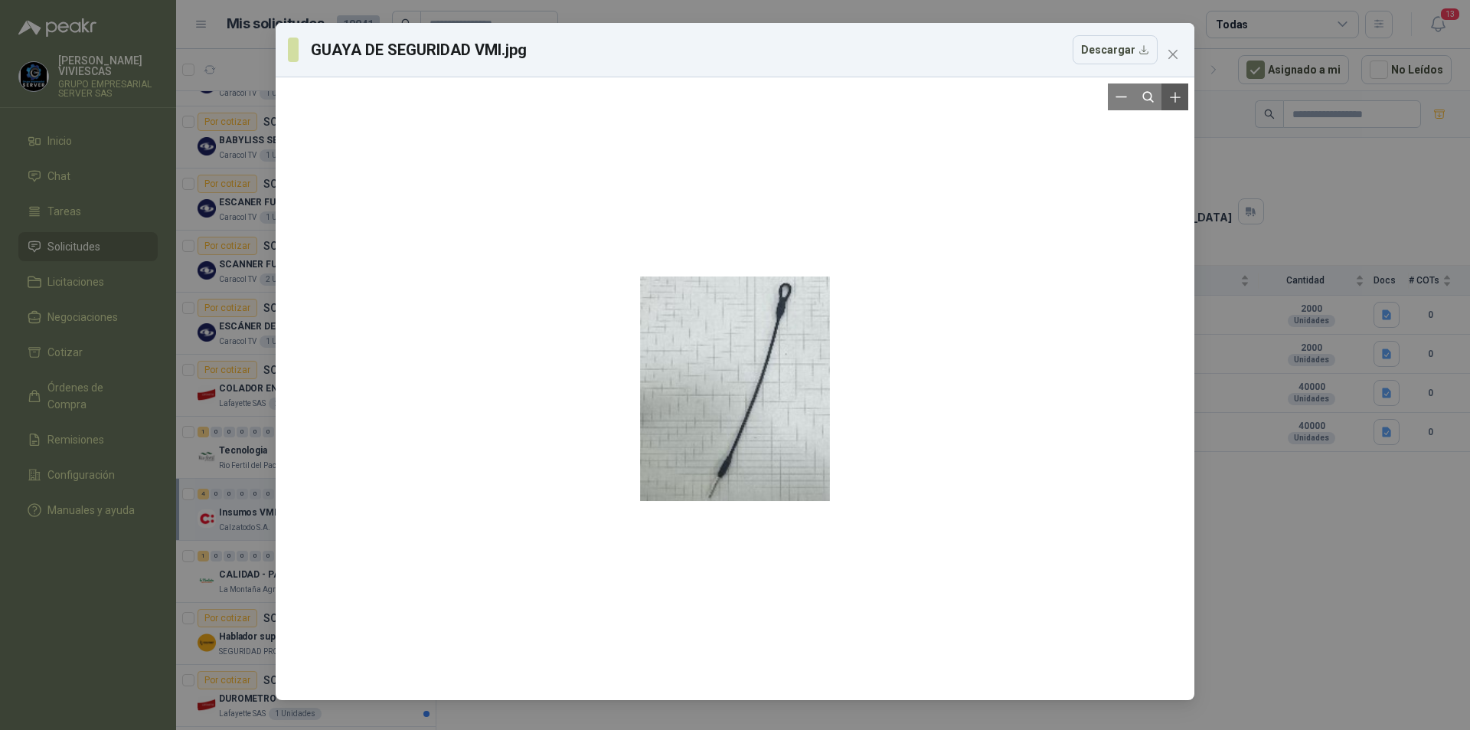
click at [1184, 98] on button "Zoom in" at bounding box center [1174, 96] width 27 height 27
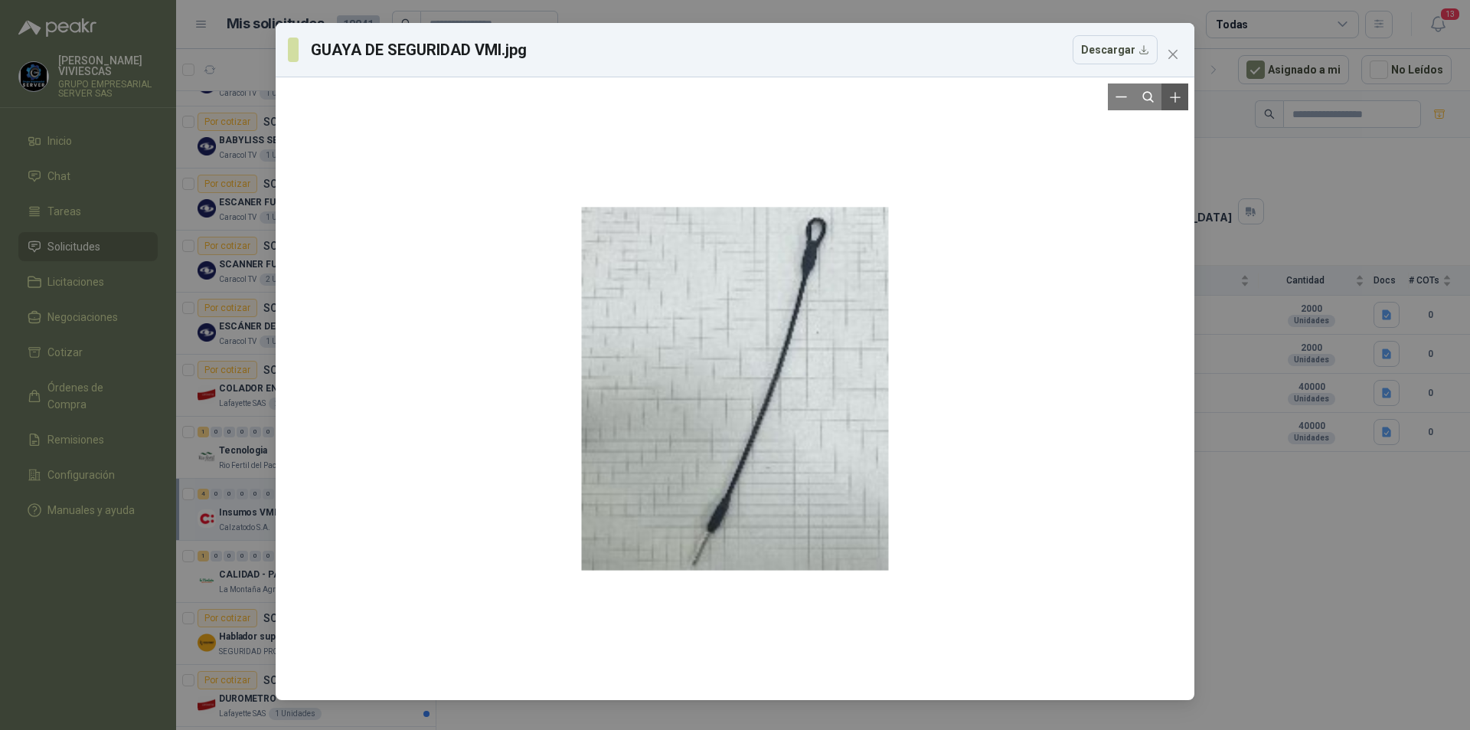
click at [1183, 99] on button "Zoom in" at bounding box center [1174, 96] width 27 height 27
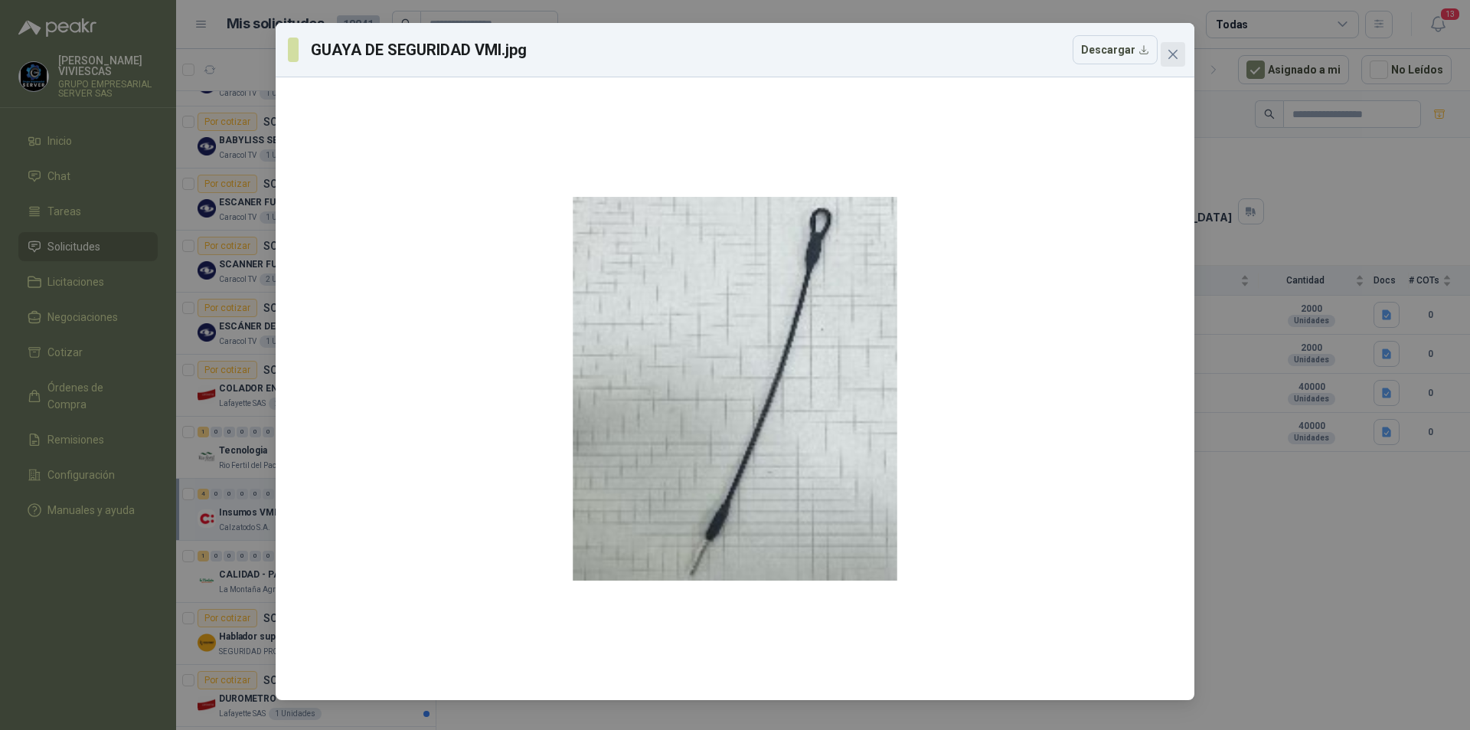
click at [1176, 54] on icon "close" at bounding box center [1173, 54] width 12 height 12
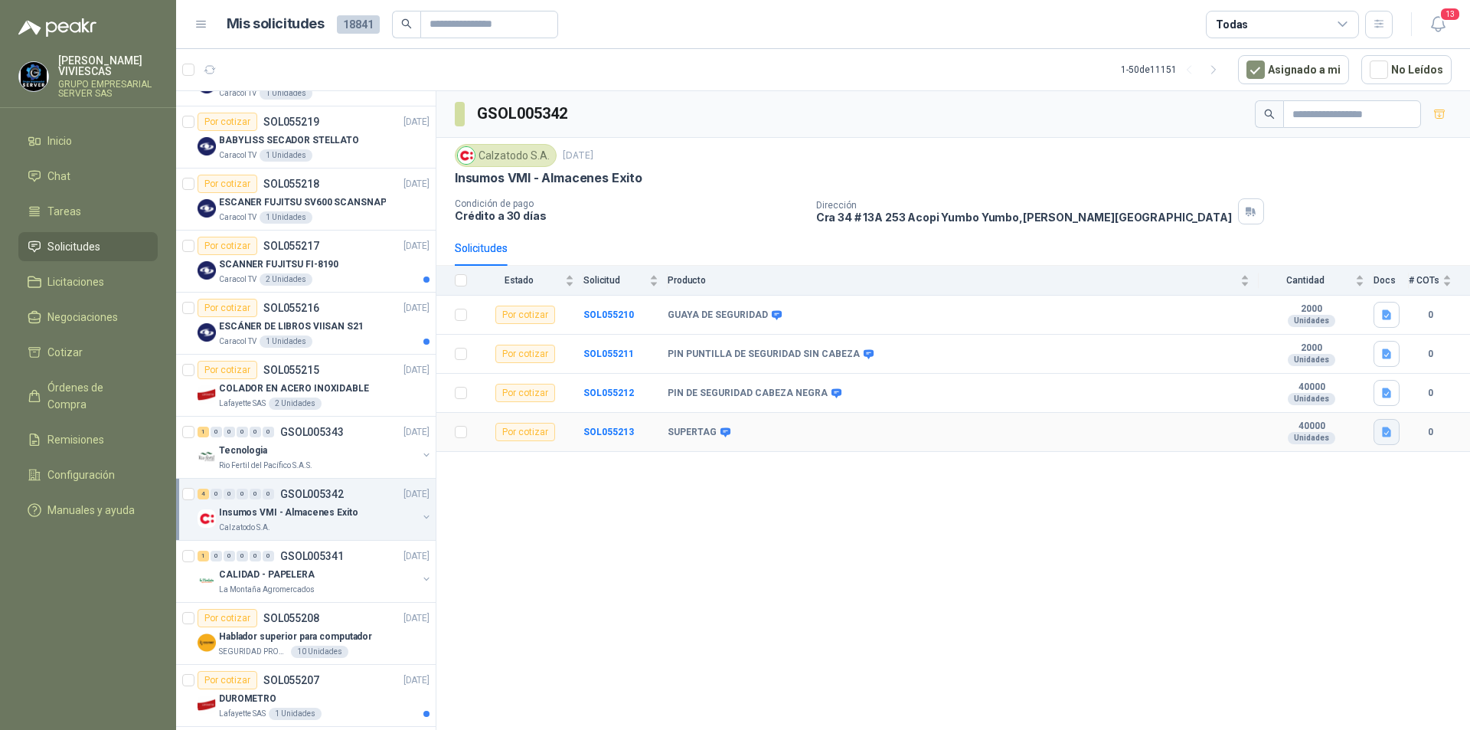
click at [1386, 437] on icon "button" at bounding box center [1386, 432] width 13 height 13
click at [1145, 498] on div "GSOL005342 Calzatodo [DATE] Insumos VMI - Almacenes Exito Condición de pago Cré…" at bounding box center [952, 413] width 1033 height 644
click at [276, 583] on div "CALIDAD - PAPELERA" at bounding box center [318, 574] width 198 height 18
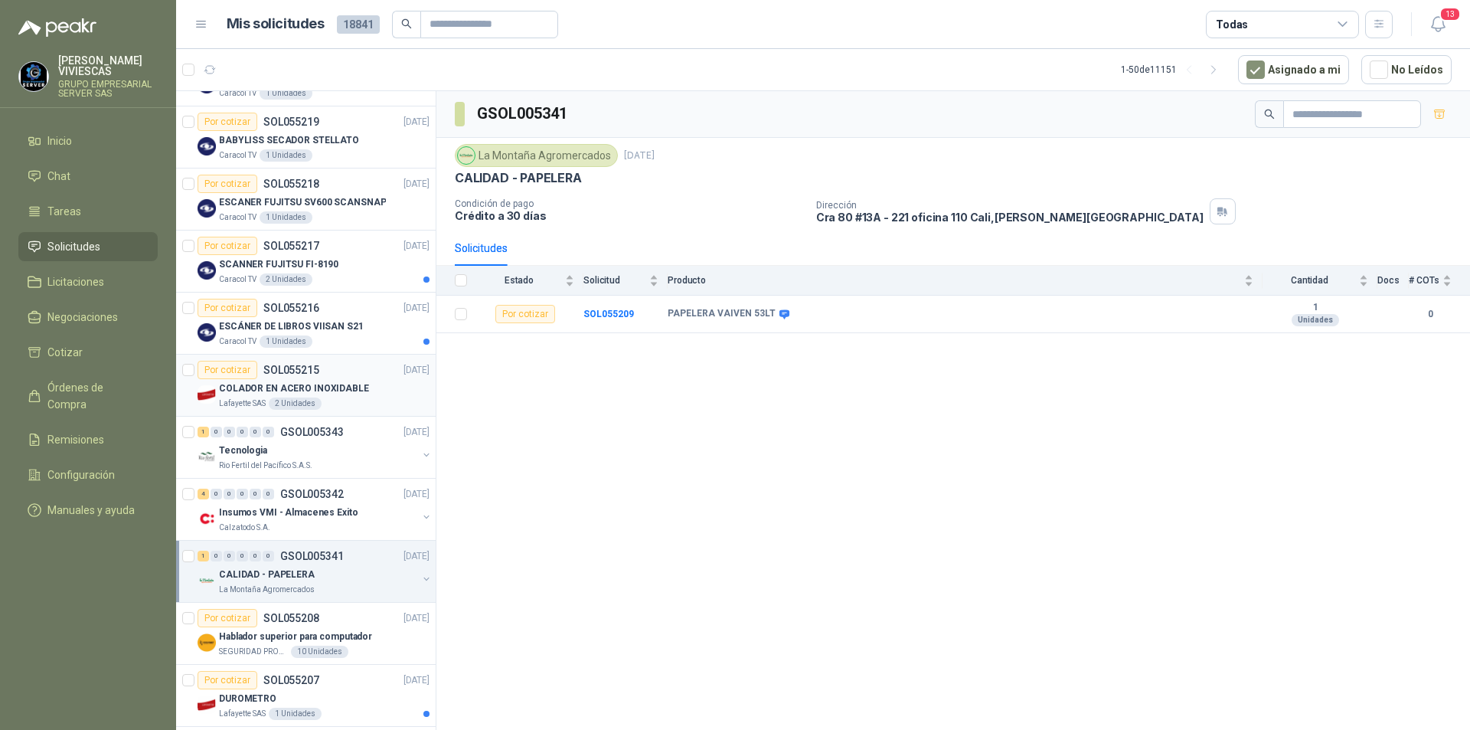
scroll to position [1455, 0]
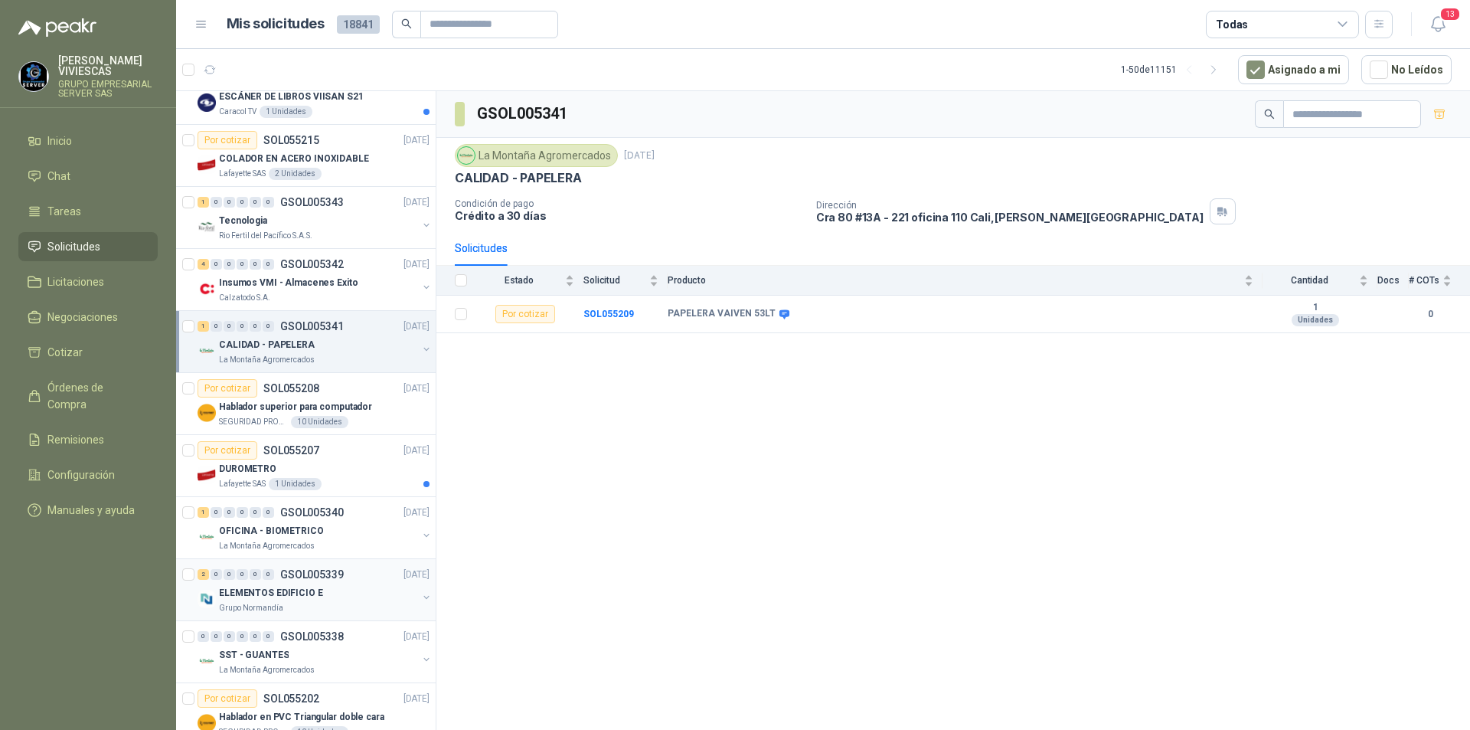
click at [375, 588] on div "ELEMENTOS EDIFICIO E" at bounding box center [318, 592] width 198 height 18
